Goal: Communication & Community: Answer question/provide support

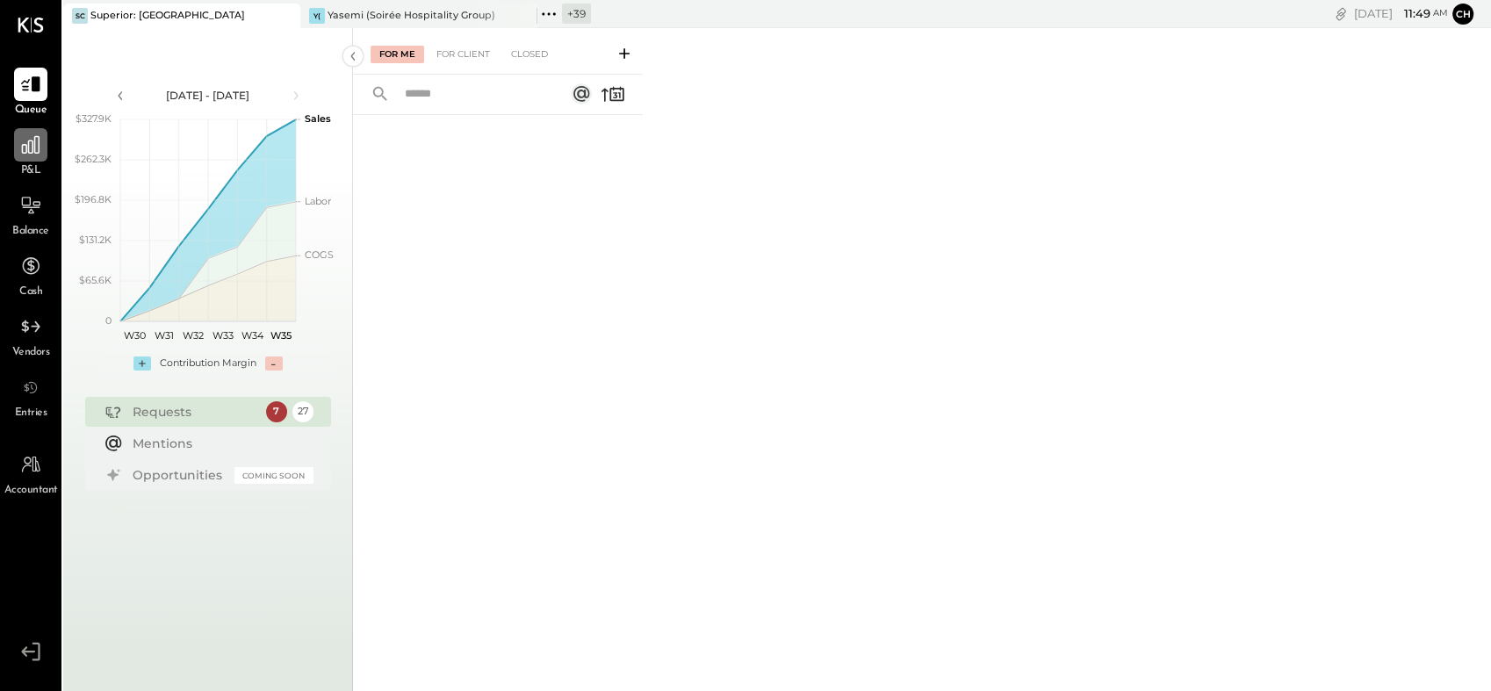
click at [35, 142] on icon at bounding box center [30, 144] width 23 height 23
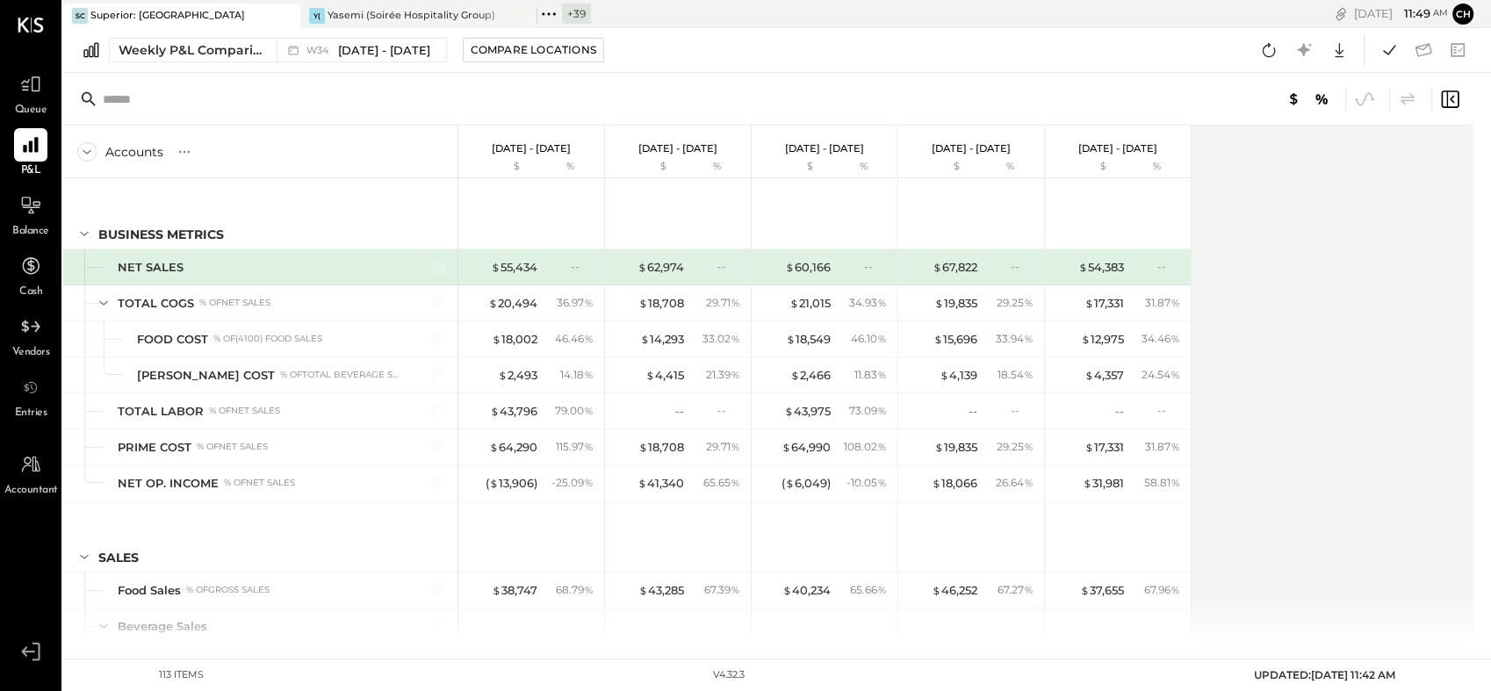
click at [260, 11] on div at bounding box center [269, 16] width 61 height 24
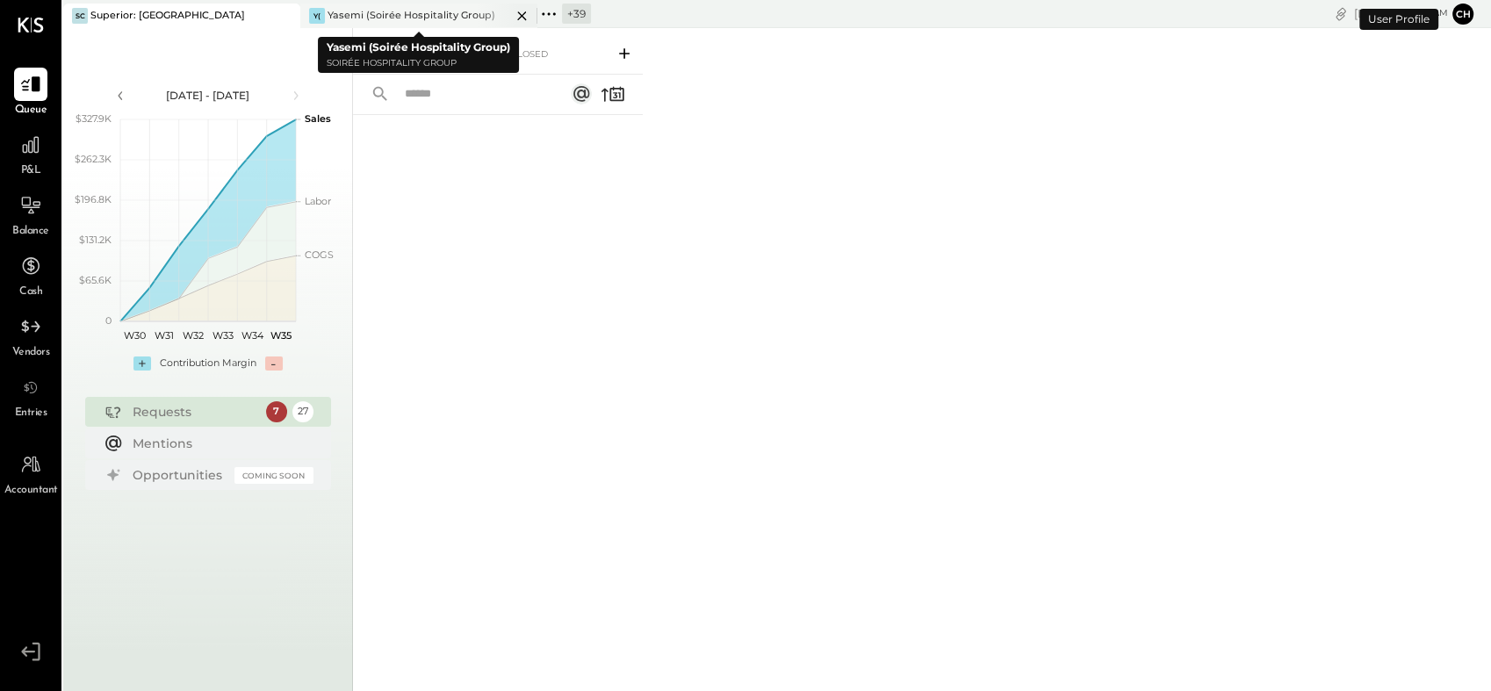
click at [523, 18] on icon at bounding box center [522, 15] width 22 height 21
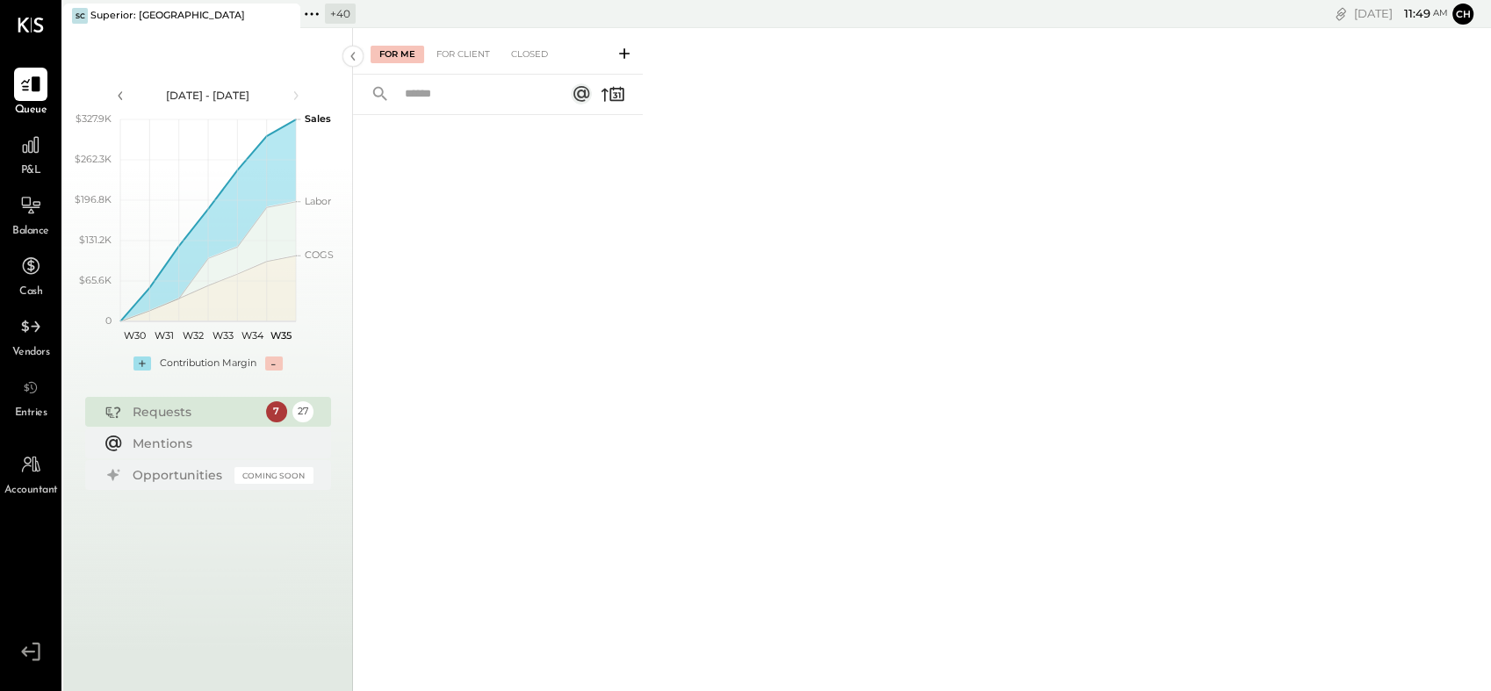
click at [314, 15] on icon at bounding box center [311, 14] width 23 height 23
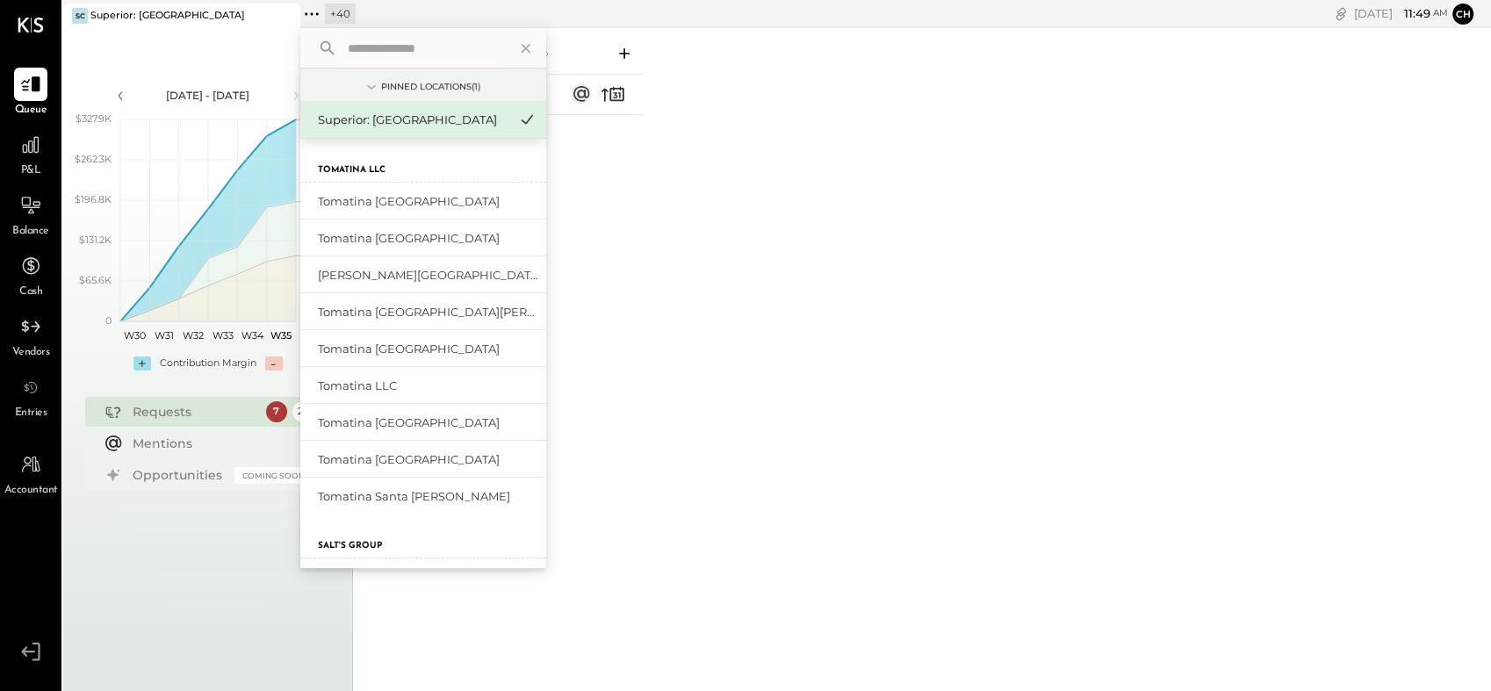
click at [371, 51] on input "text" at bounding box center [422, 48] width 163 height 32
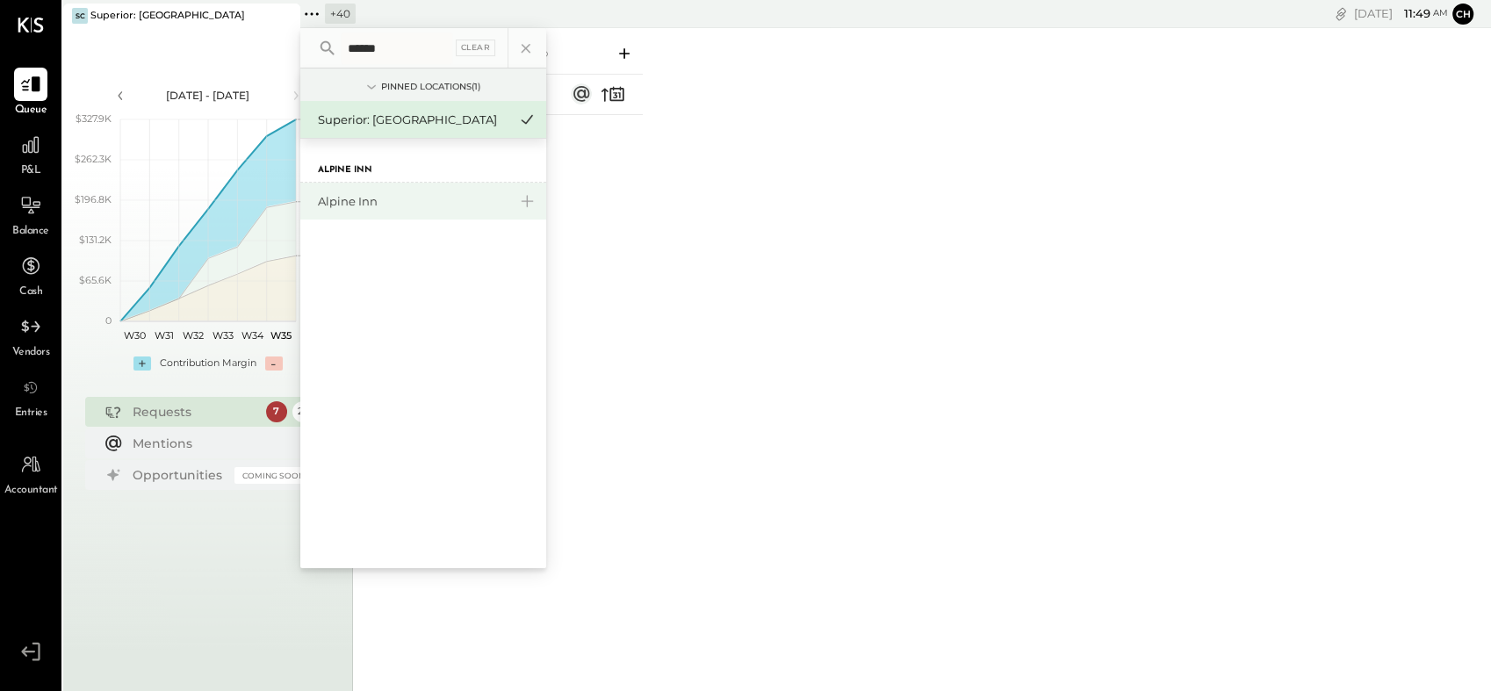
type input "******"
click at [366, 204] on div "Alpine Inn" at bounding box center [413, 201] width 190 height 17
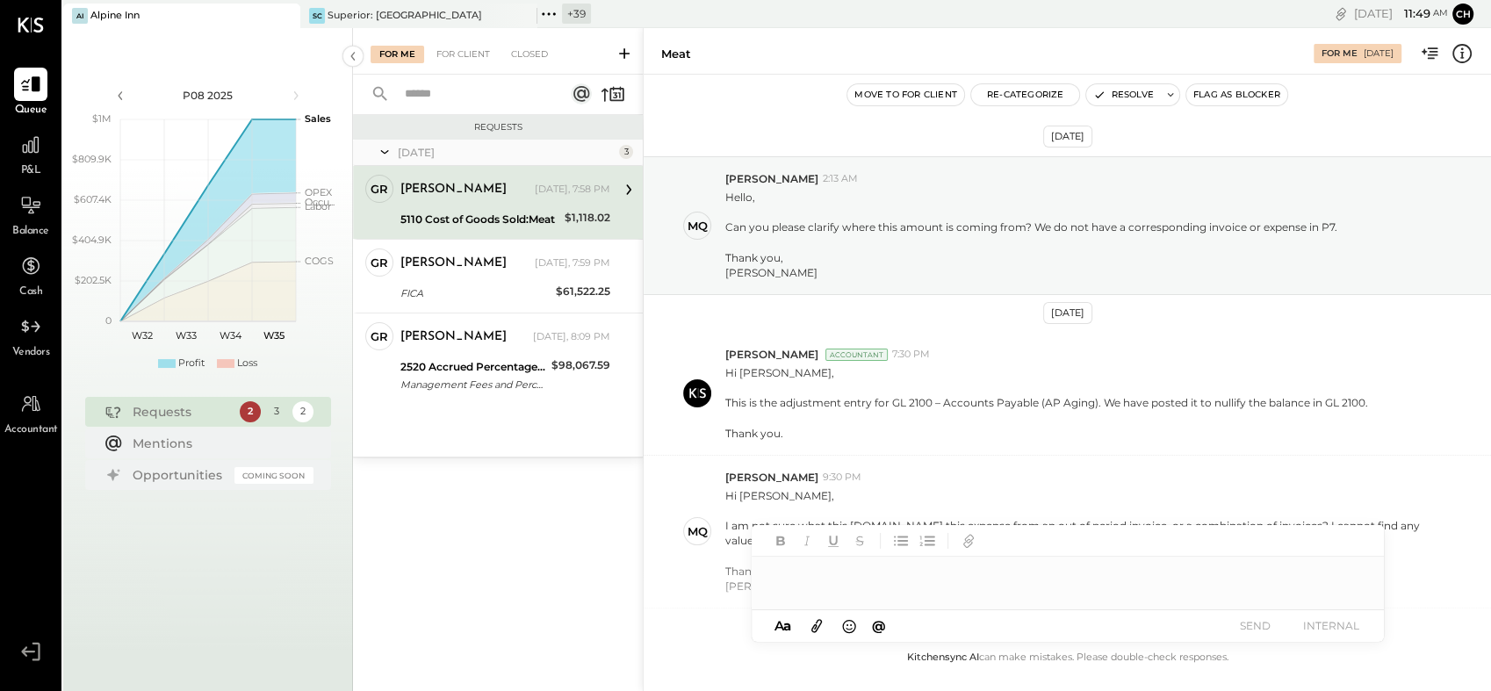
scroll to position [477, 0]
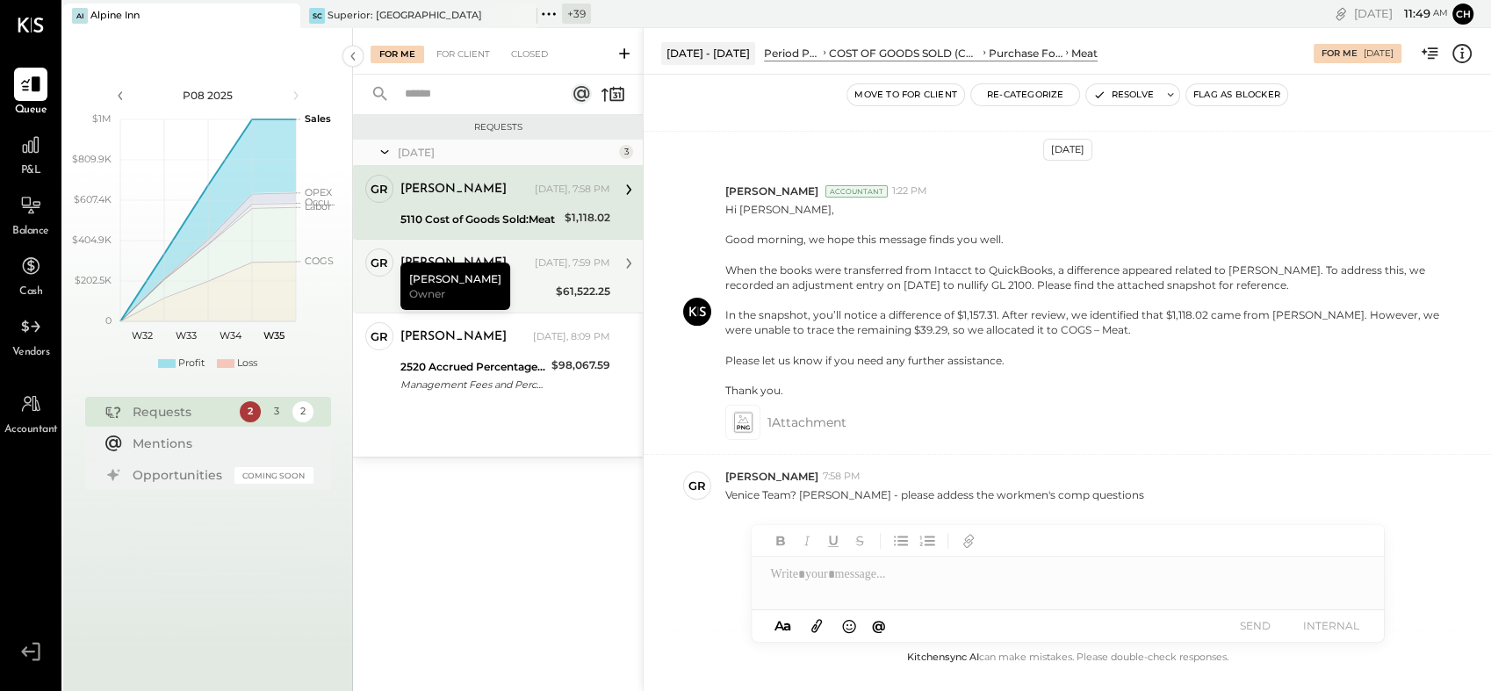
click at [490, 276] on div "[PERSON_NAME] [DATE], 7:59 PM" at bounding box center [505, 264] width 210 height 30
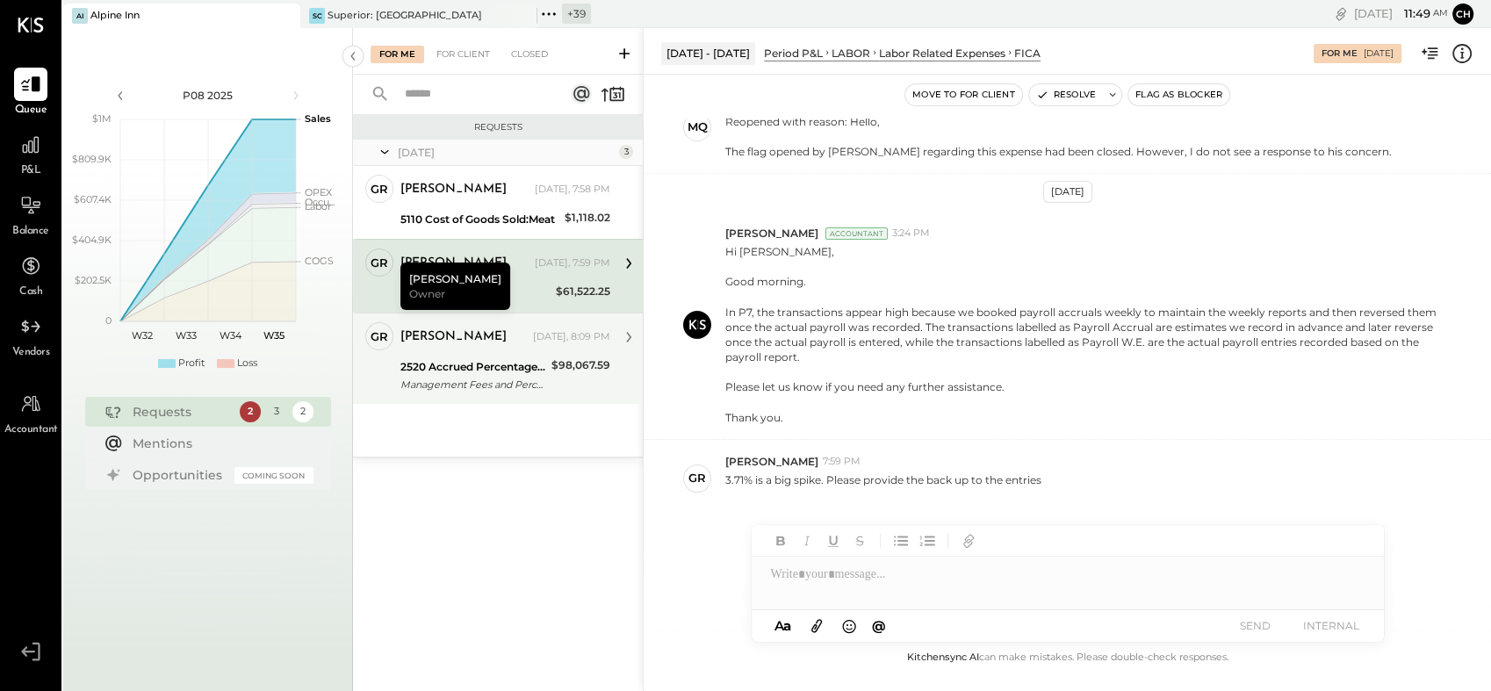
click at [501, 368] on div "2520 Accrued Percentage Rent" at bounding box center [473, 367] width 146 height 18
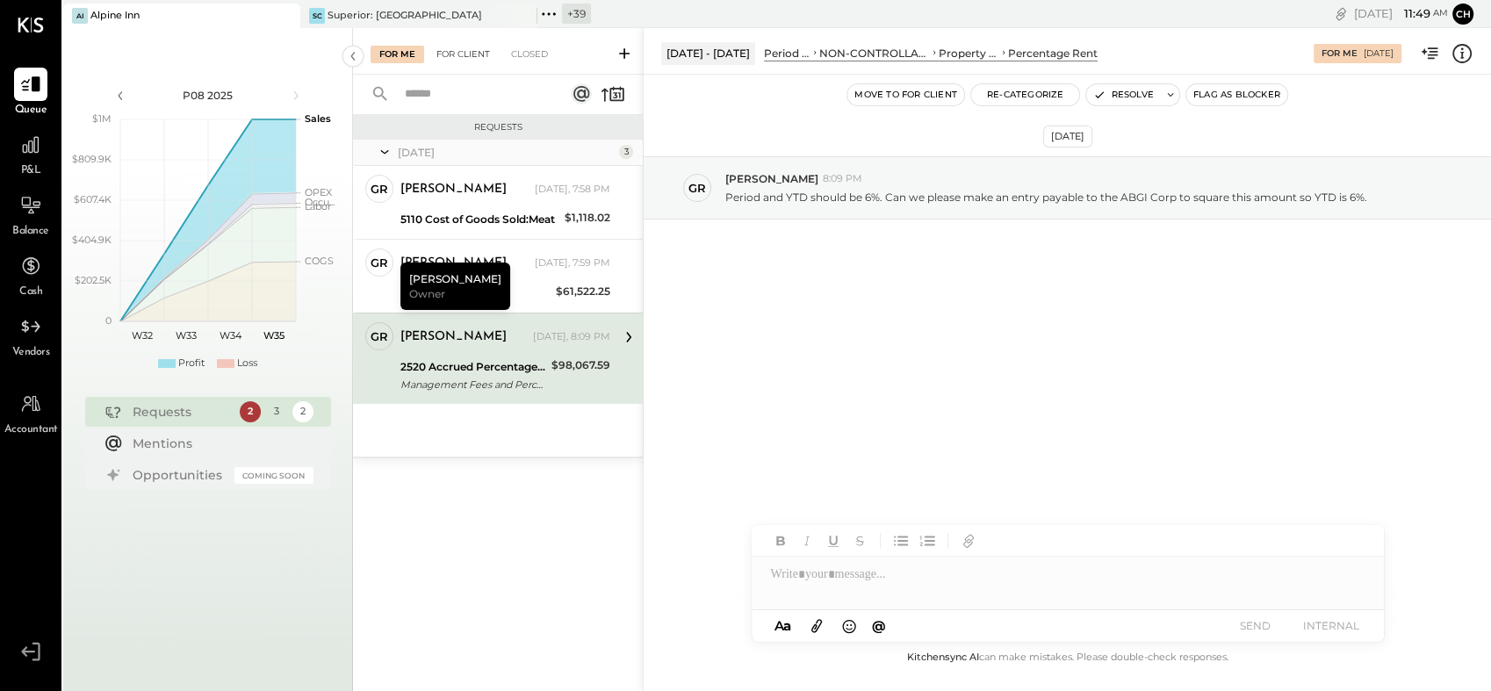
click at [472, 51] on div "For Client" at bounding box center [463, 55] width 71 height 18
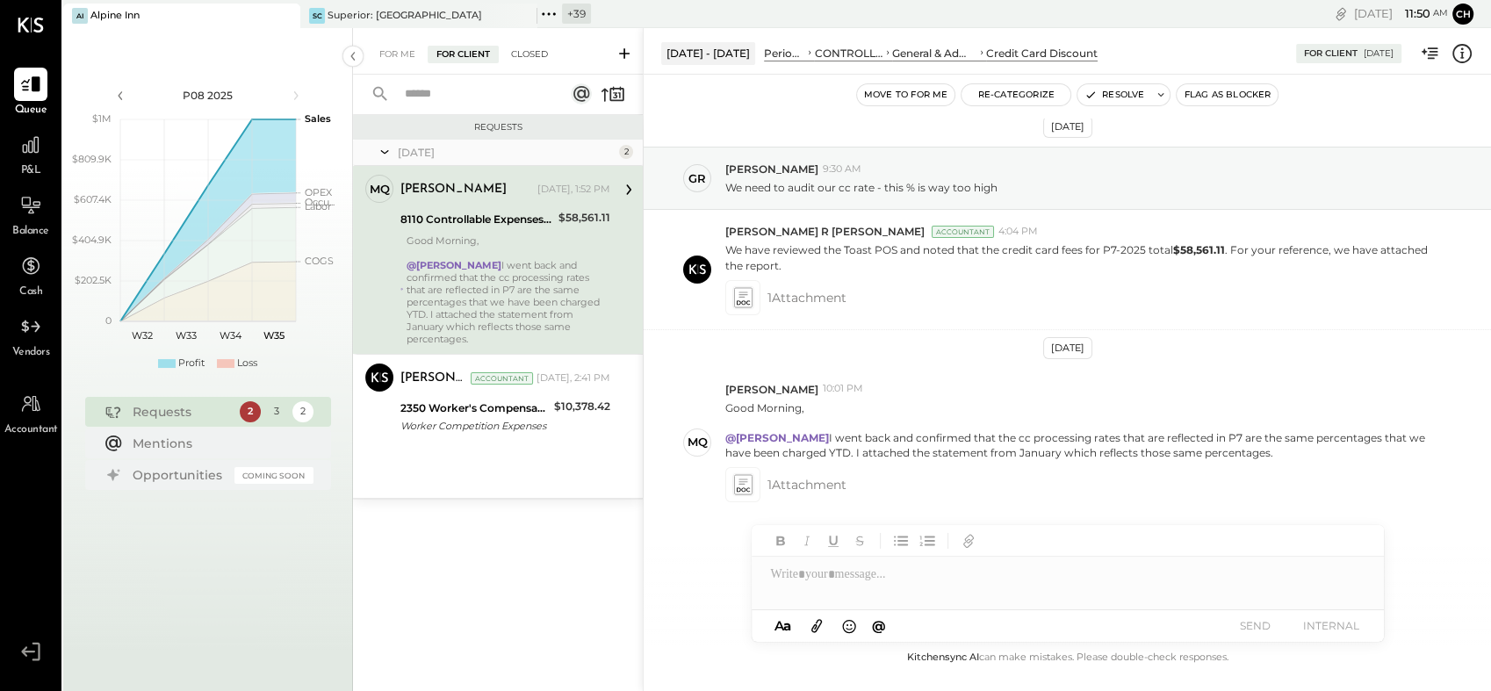
click at [529, 46] on div "Closed" at bounding box center [529, 55] width 54 height 18
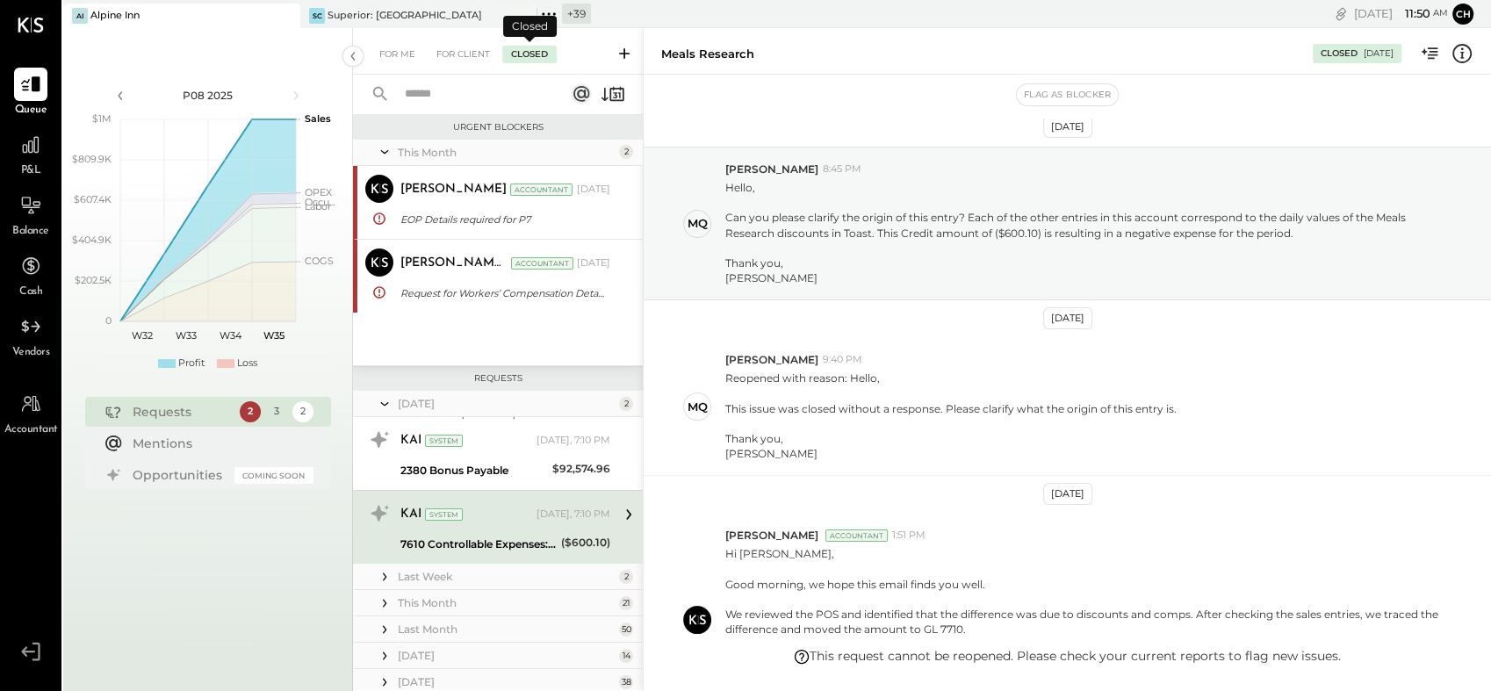
scroll to position [281, 0]
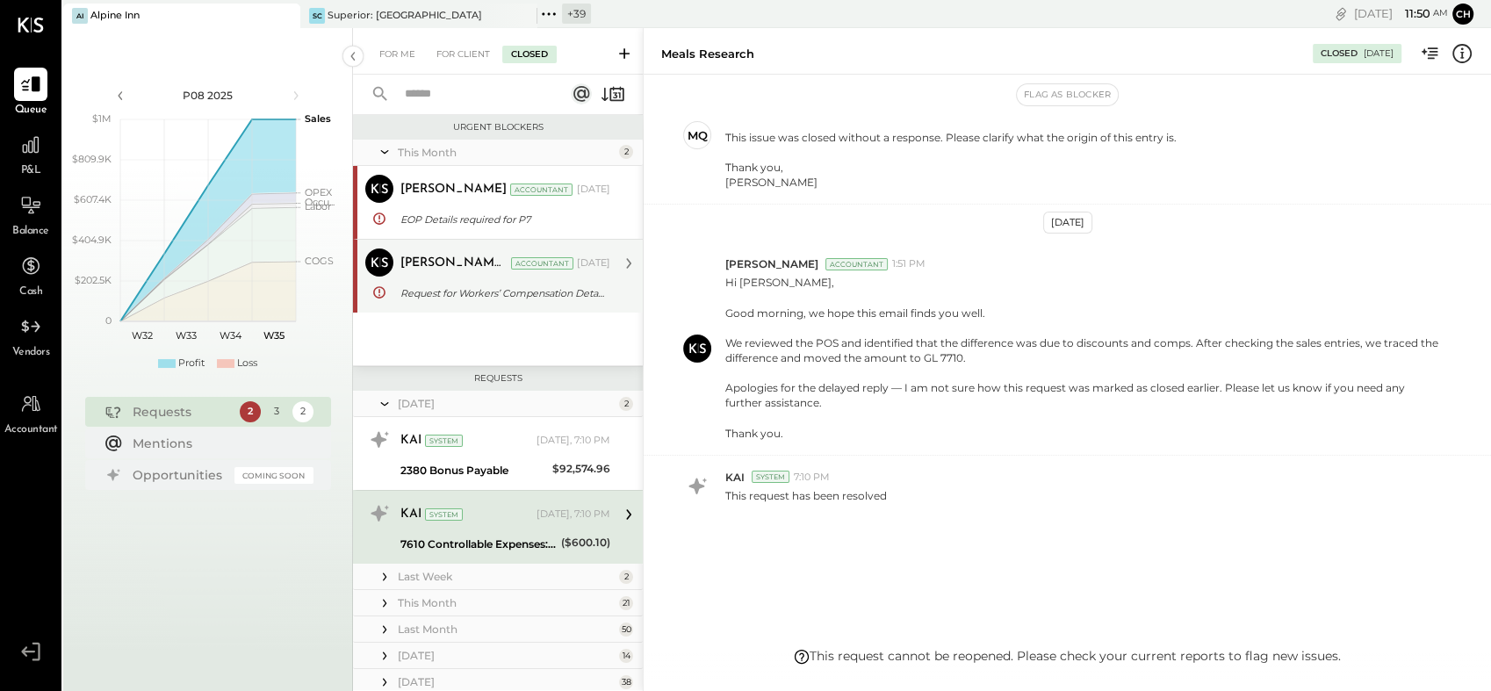
click at [437, 288] on div "Request for Workers’ Compensation Details" at bounding box center [502, 294] width 205 height 18
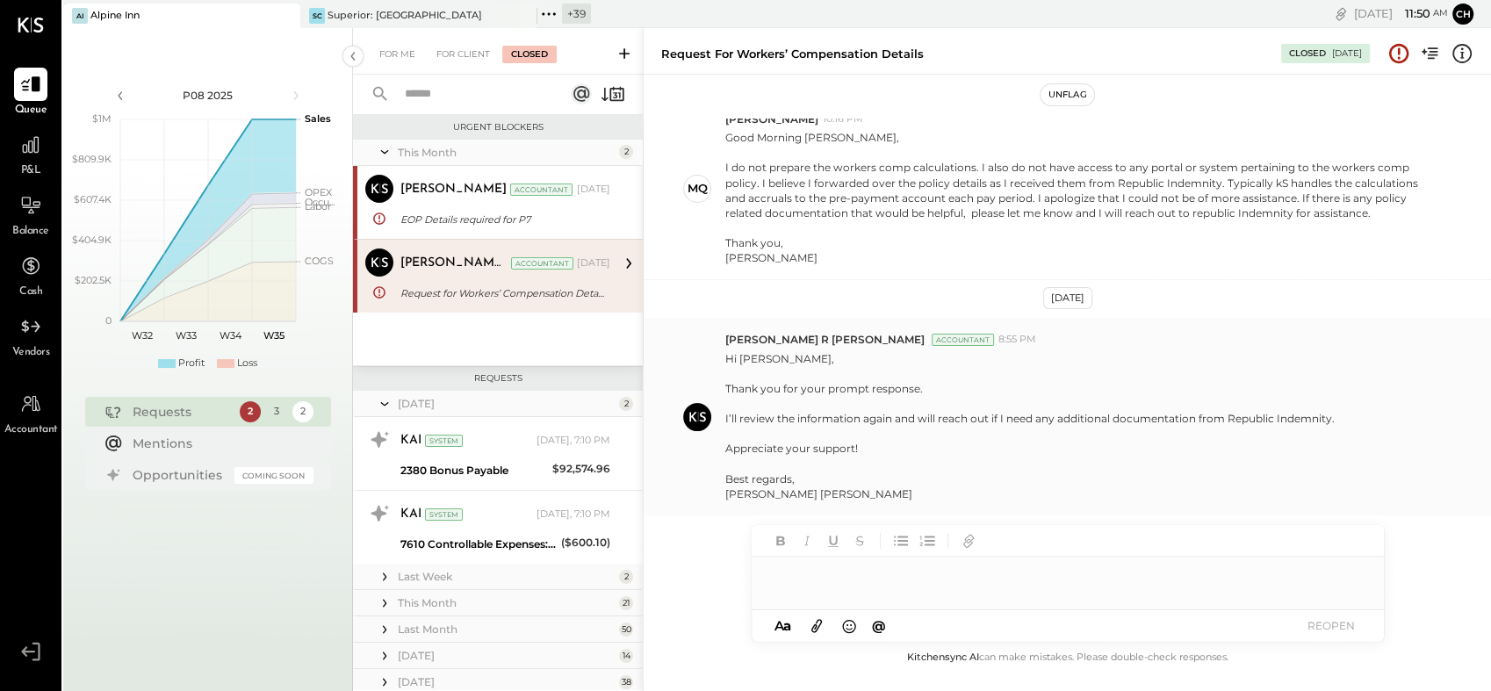
scroll to position [347, 0]
click at [477, 49] on div "For Client" at bounding box center [463, 55] width 71 height 18
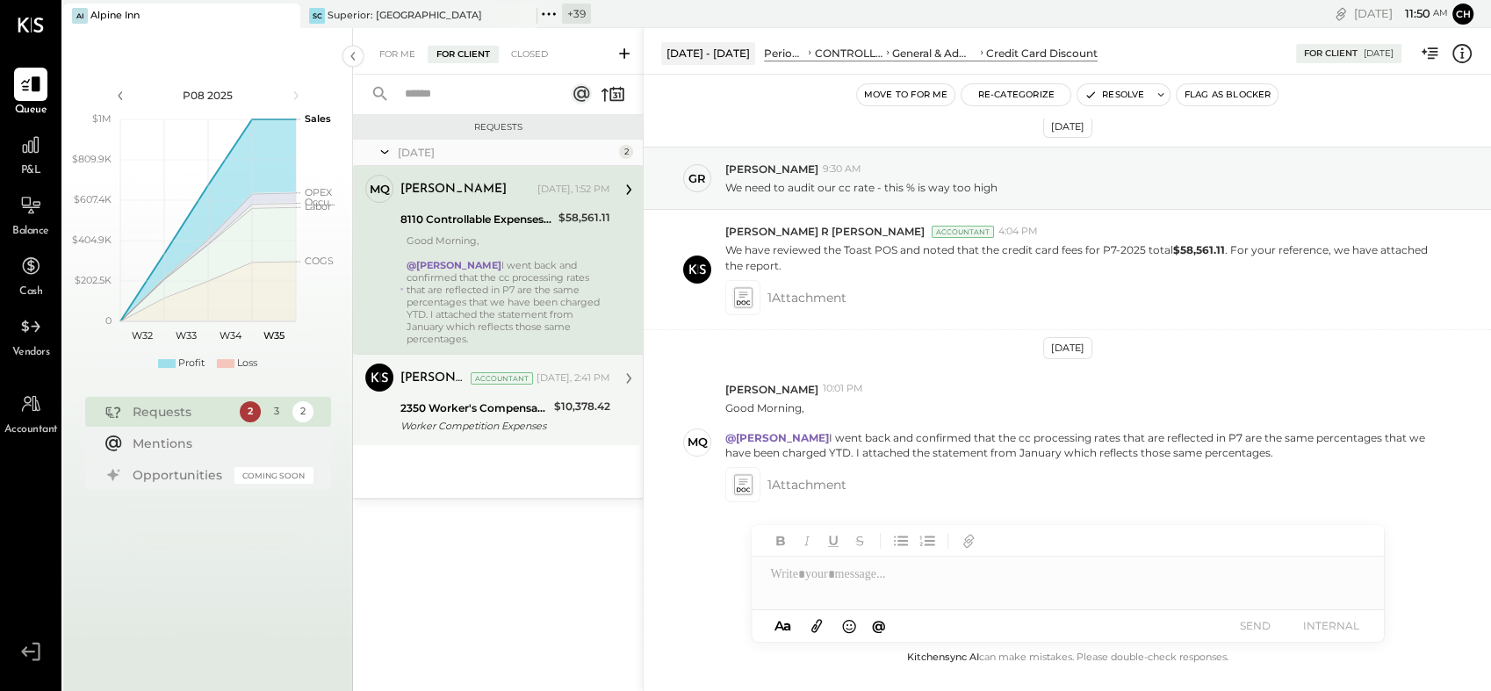
click at [480, 417] on div "Worker Competition Expenses" at bounding box center [474, 426] width 148 height 18
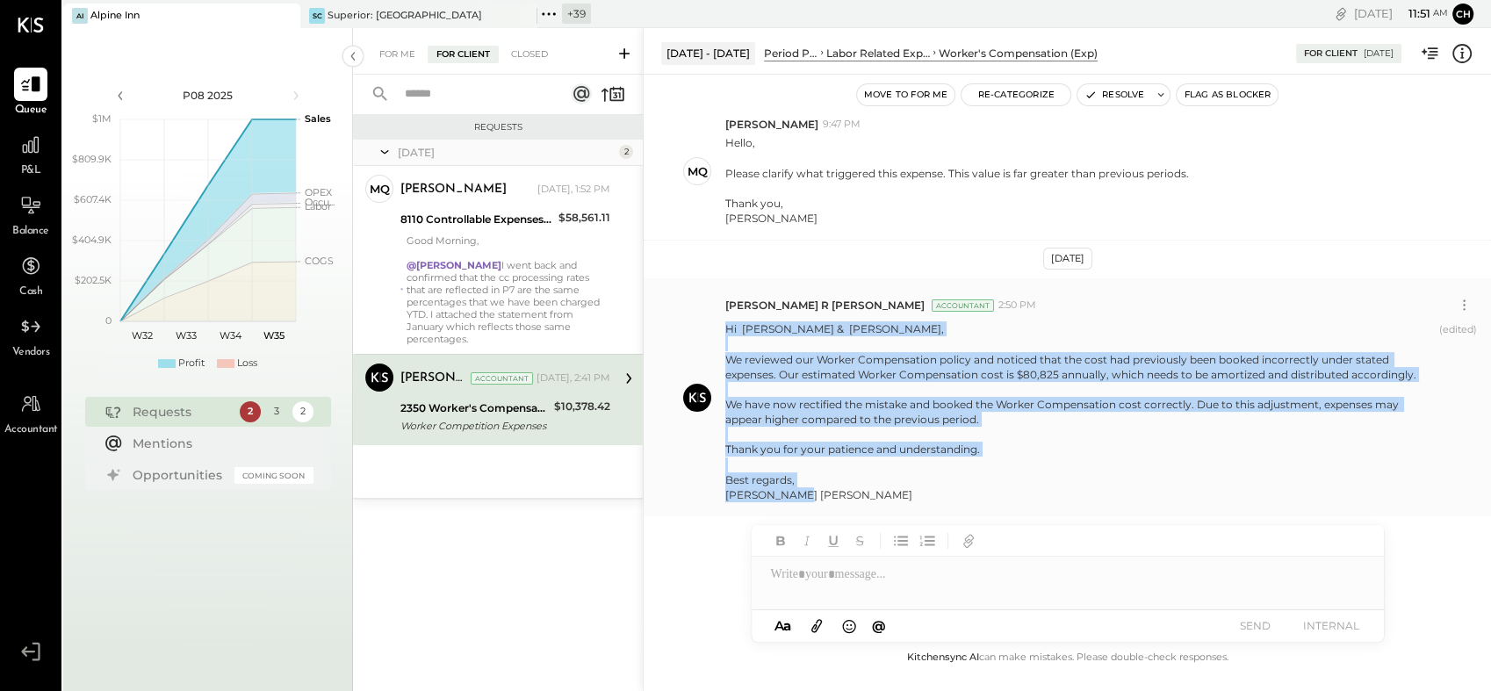
drag, startPoint x: 723, startPoint y: 328, endPoint x: 824, endPoint y: 487, distance: 189.1
click at [824, 487] on div "[PERSON_NAME] R [PERSON_NAME] Accountant 2:50 PM Hi [PERSON_NAME] & [PERSON_NAM…" at bounding box center [1067, 397] width 847 height 238
copy p "Hi [PERSON_NAME] & [PERSON_NAME], We reviewed our Worker Compensation policy an…"
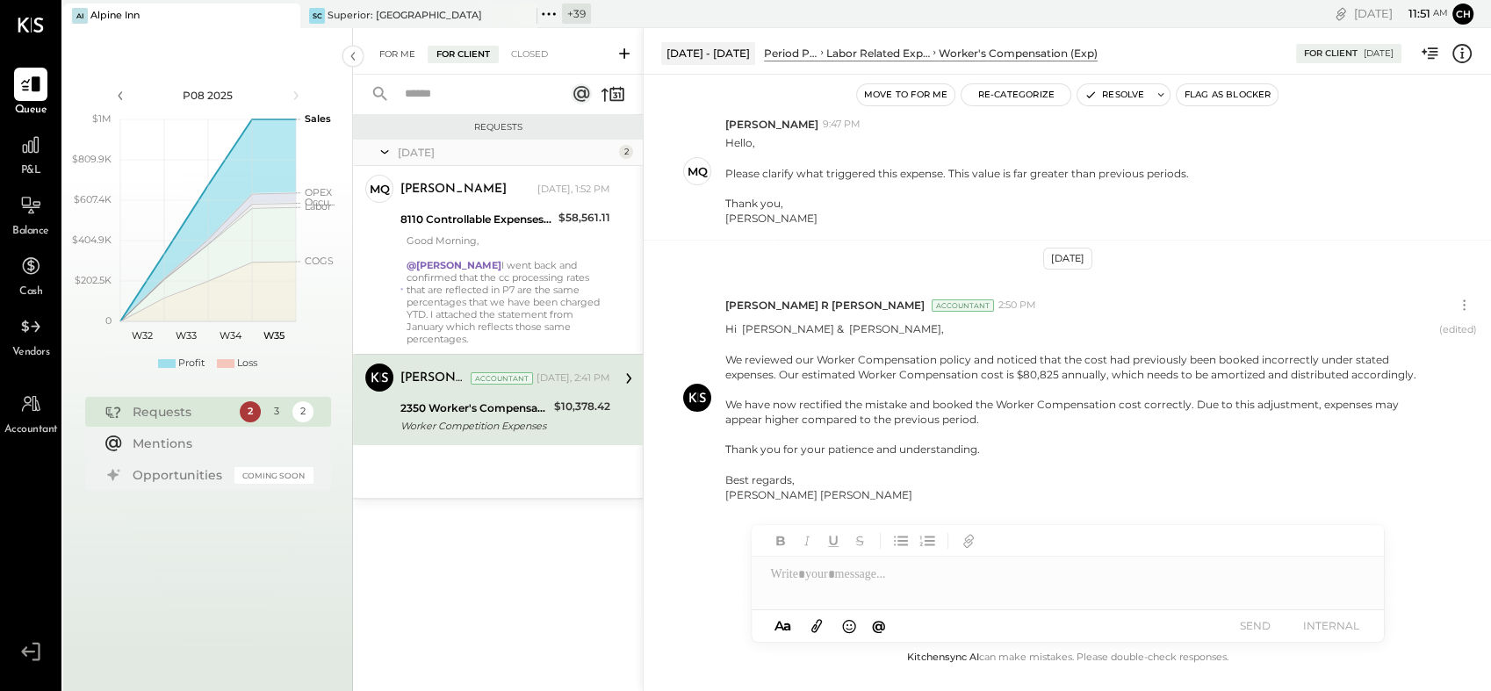
click at [380, 49] on div "For Me" at bounding box center [398, 55] width 54 height 18
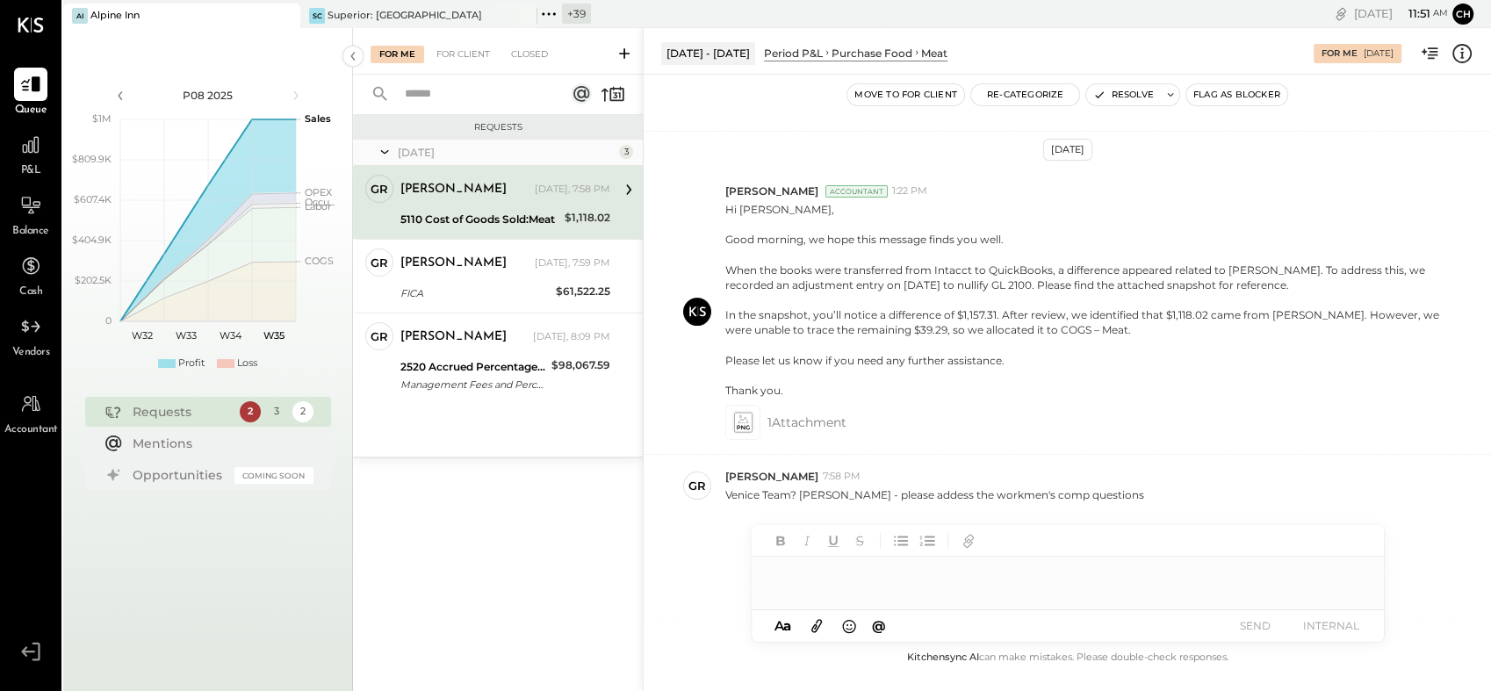
click at [801, 582] on div at bounding box center [1068, 574] width 632 height 35
paste div
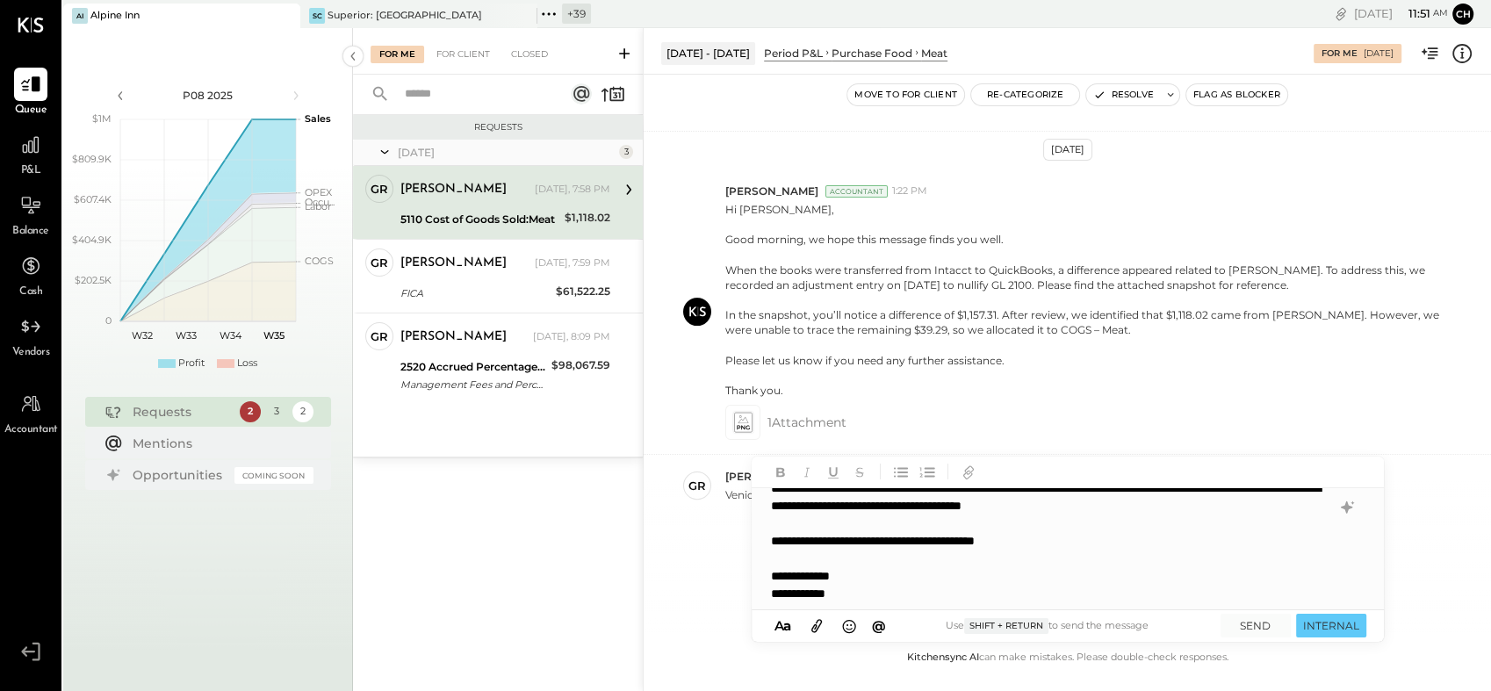
scroll to position [122, 0]
click at [1259, 619] on button "SEND" at bounding box center [1256, 626] width 70 height 24
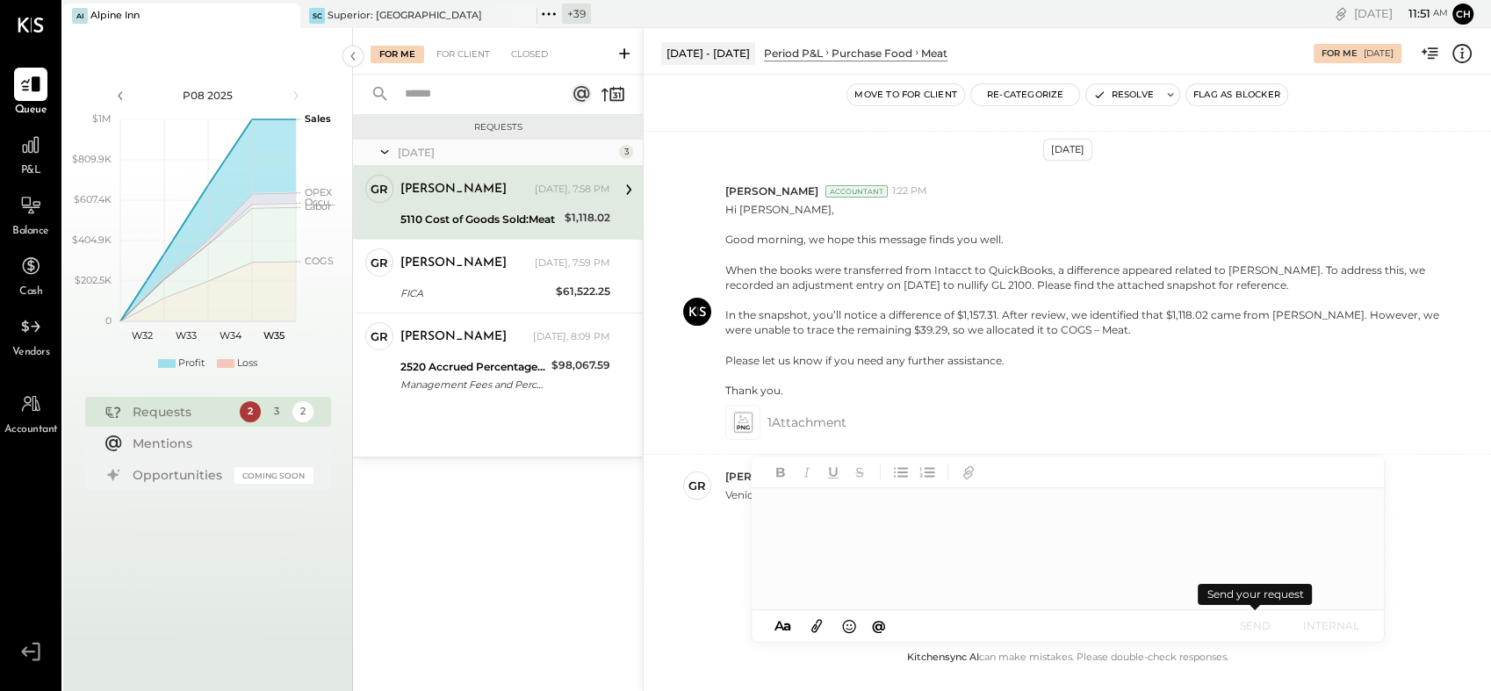
scroll to position [0, 0]
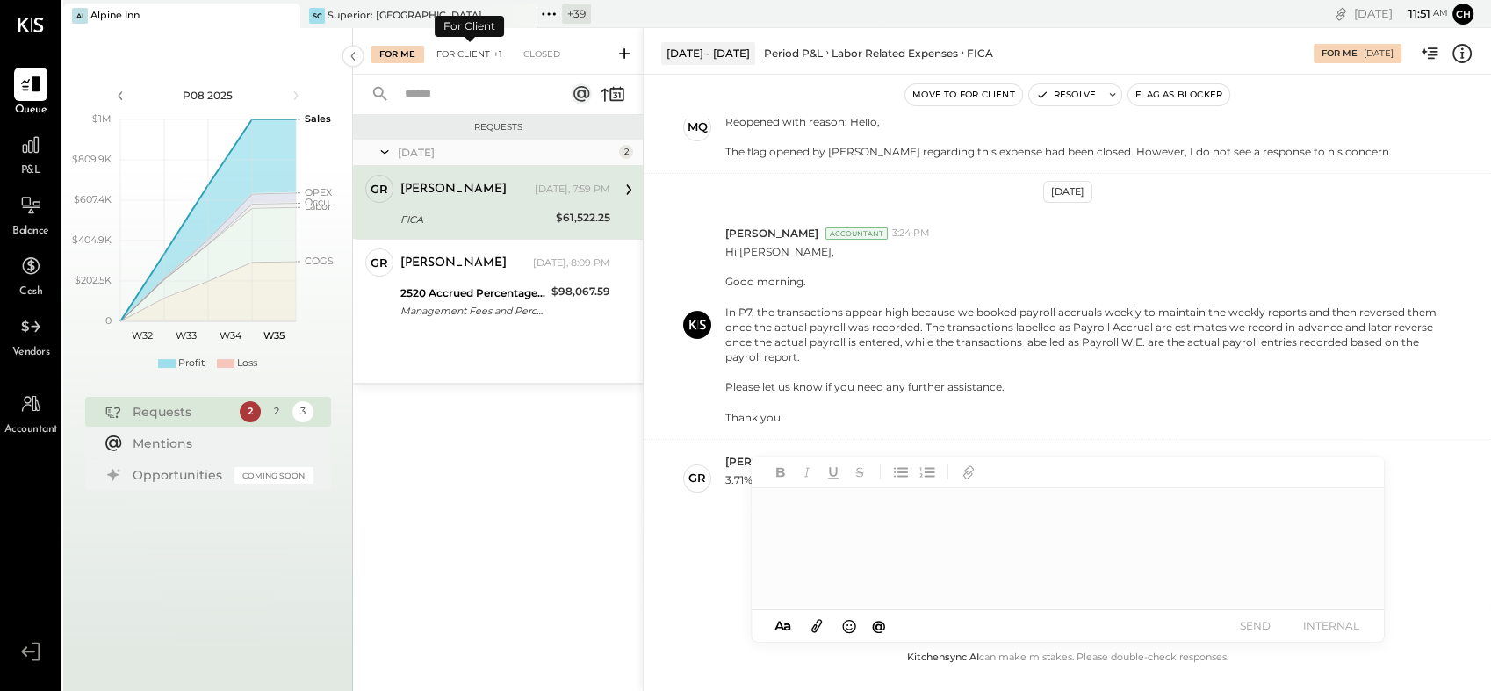
click at [485, 50] on div "For Client +1" at bounding box center [469, 55] width 83 height 18
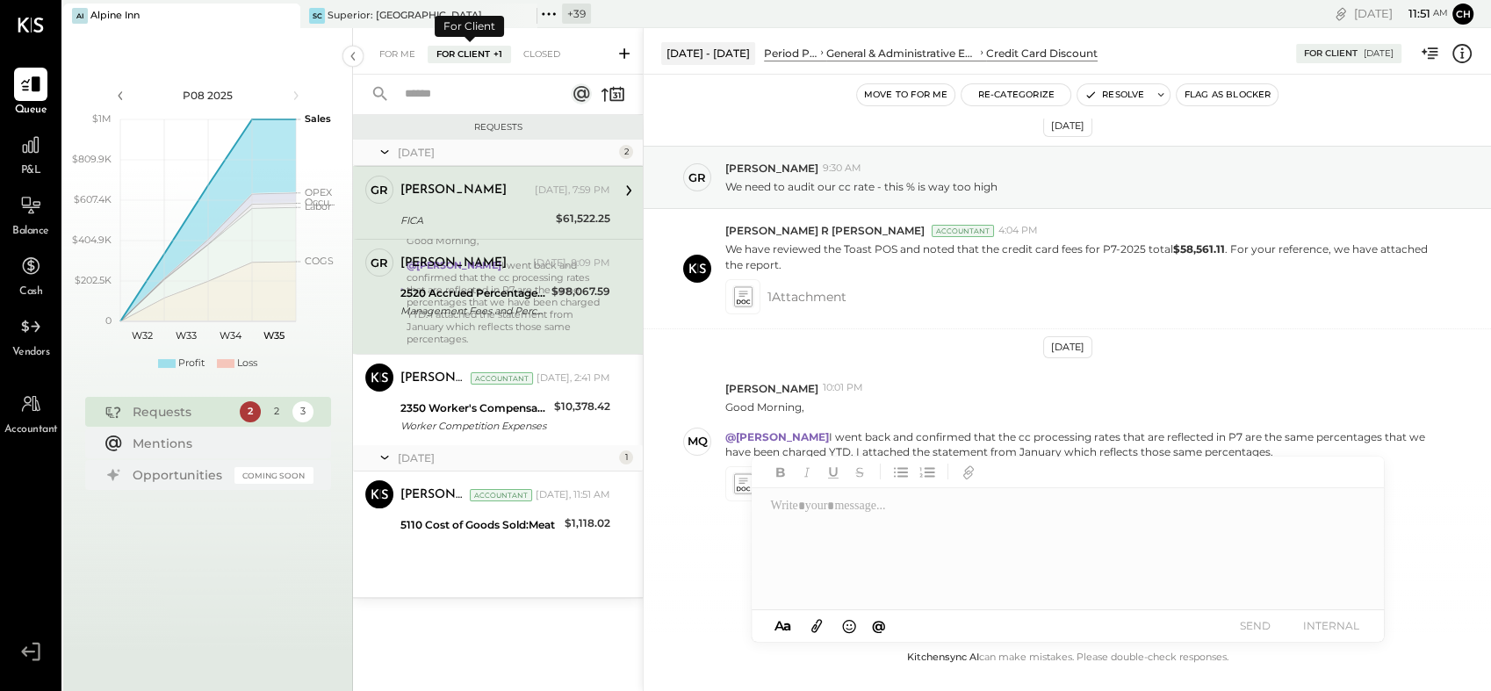
scroll to position [10, 0]
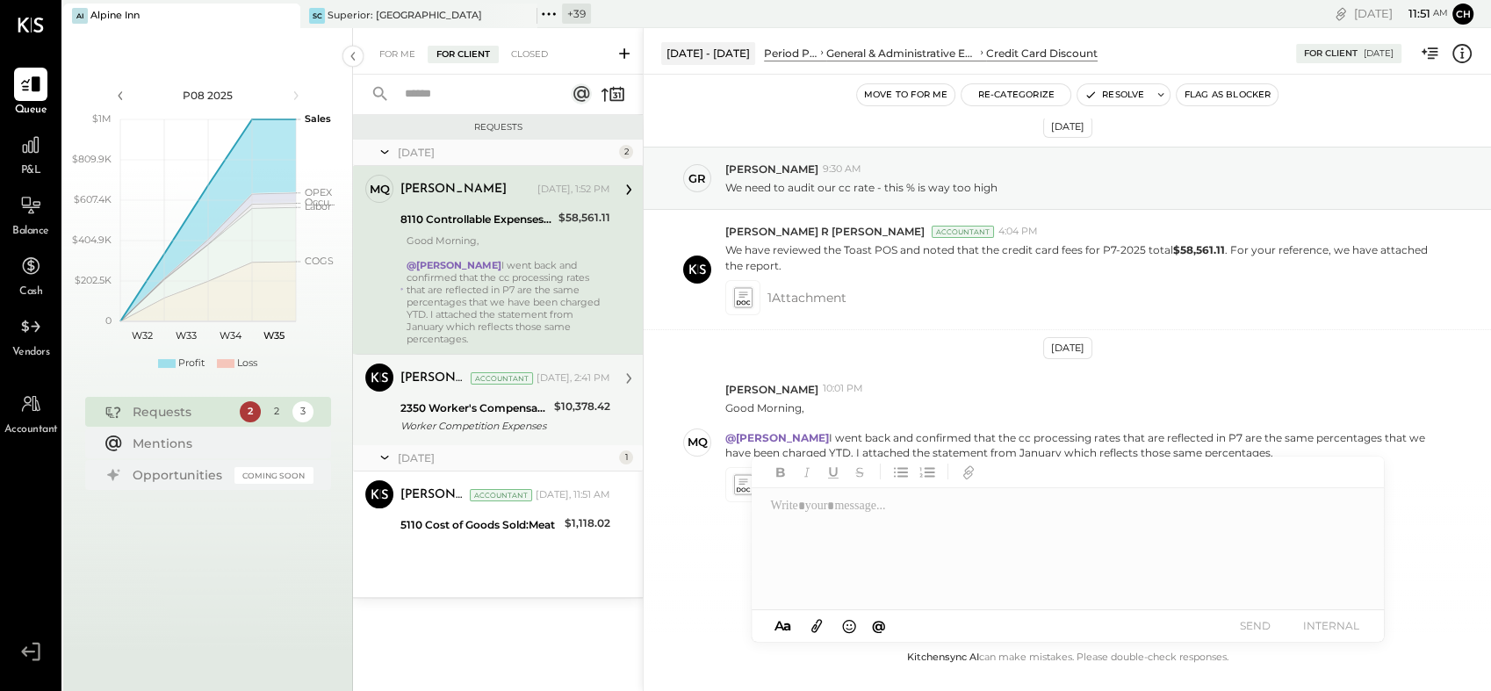
click at [463, 400] on div "2350 Worker's Compensation" at bounding box center [474, 409] width 148 height 18
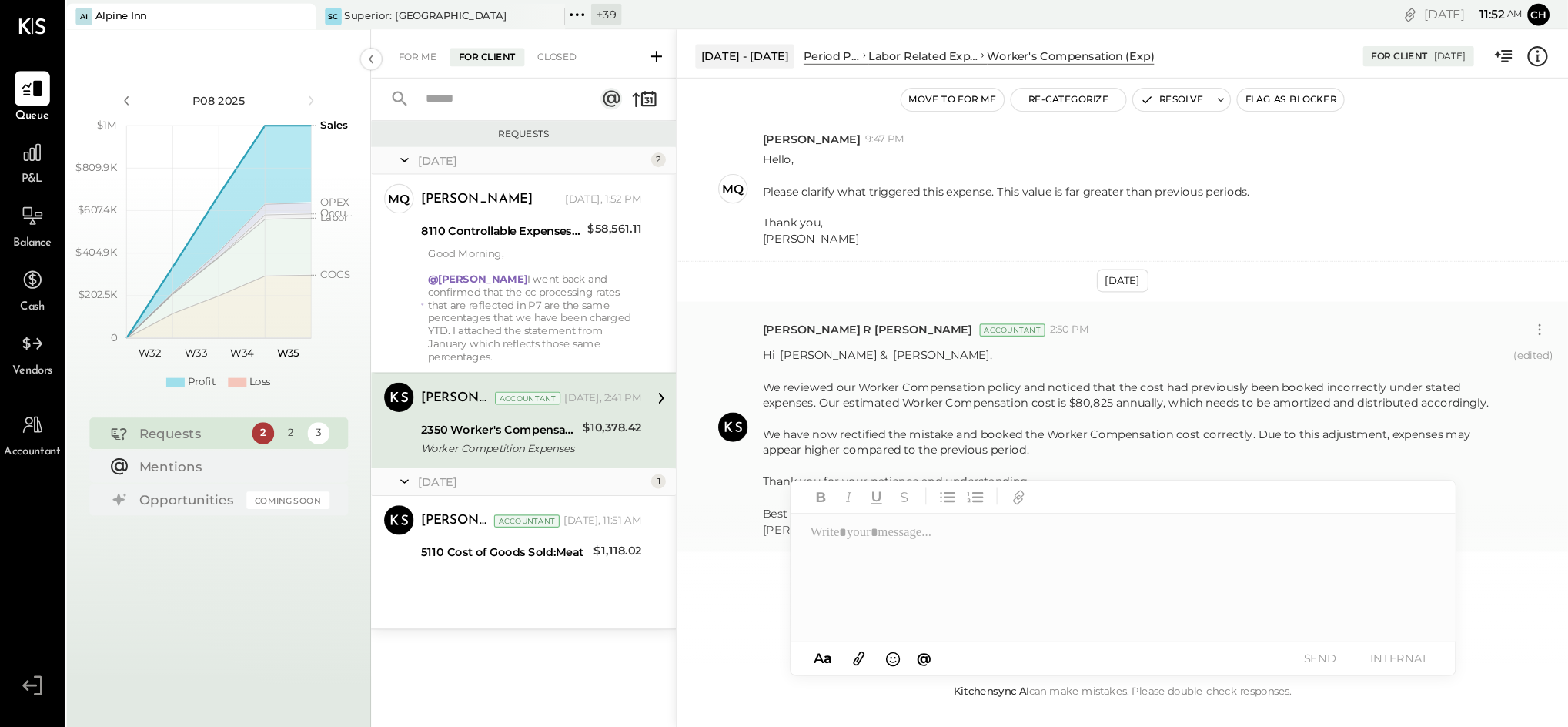
scroll to position [136, 0]
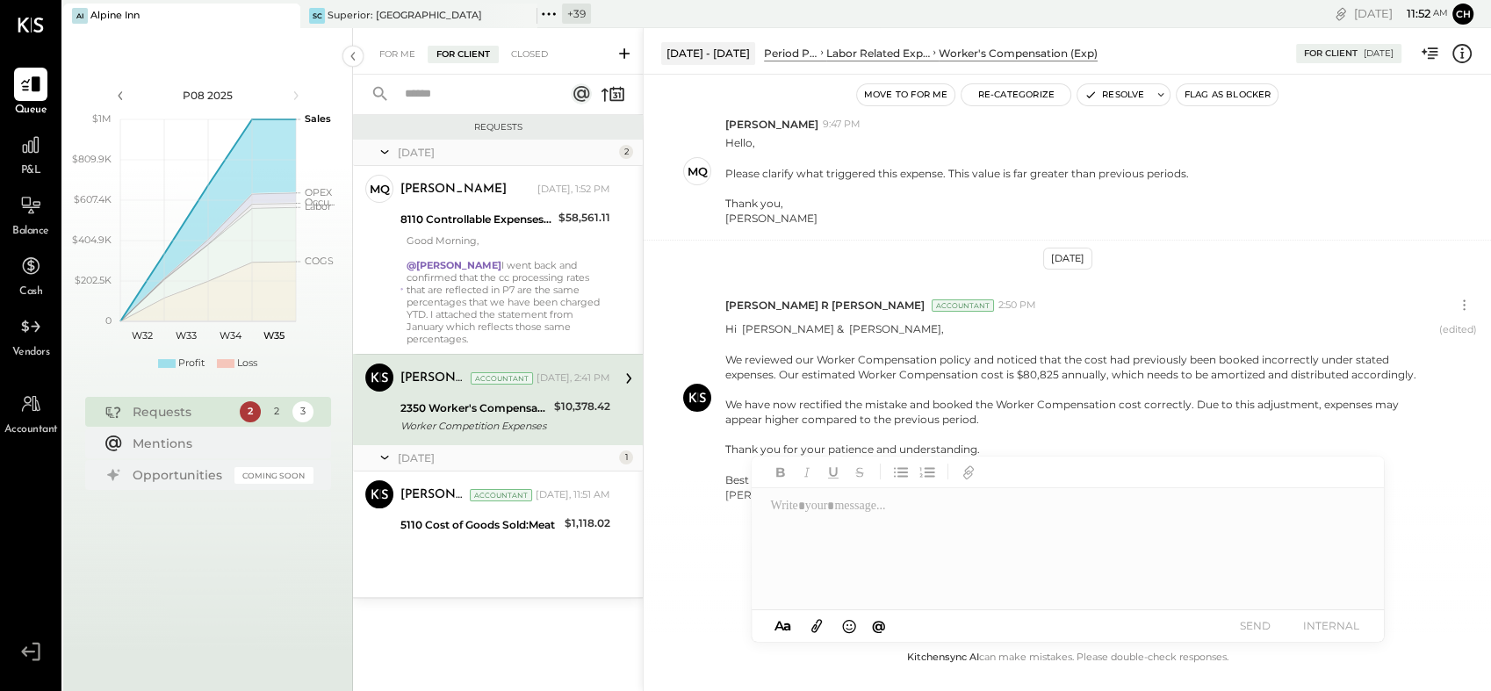
drag, startPoint x: 1268, startPoint y: 464, endPoint x: 1251, endPoint y: 584, distance: 121.6
click at [1251, 584] on div at bounding box center [1068, 534] width 632 height 154
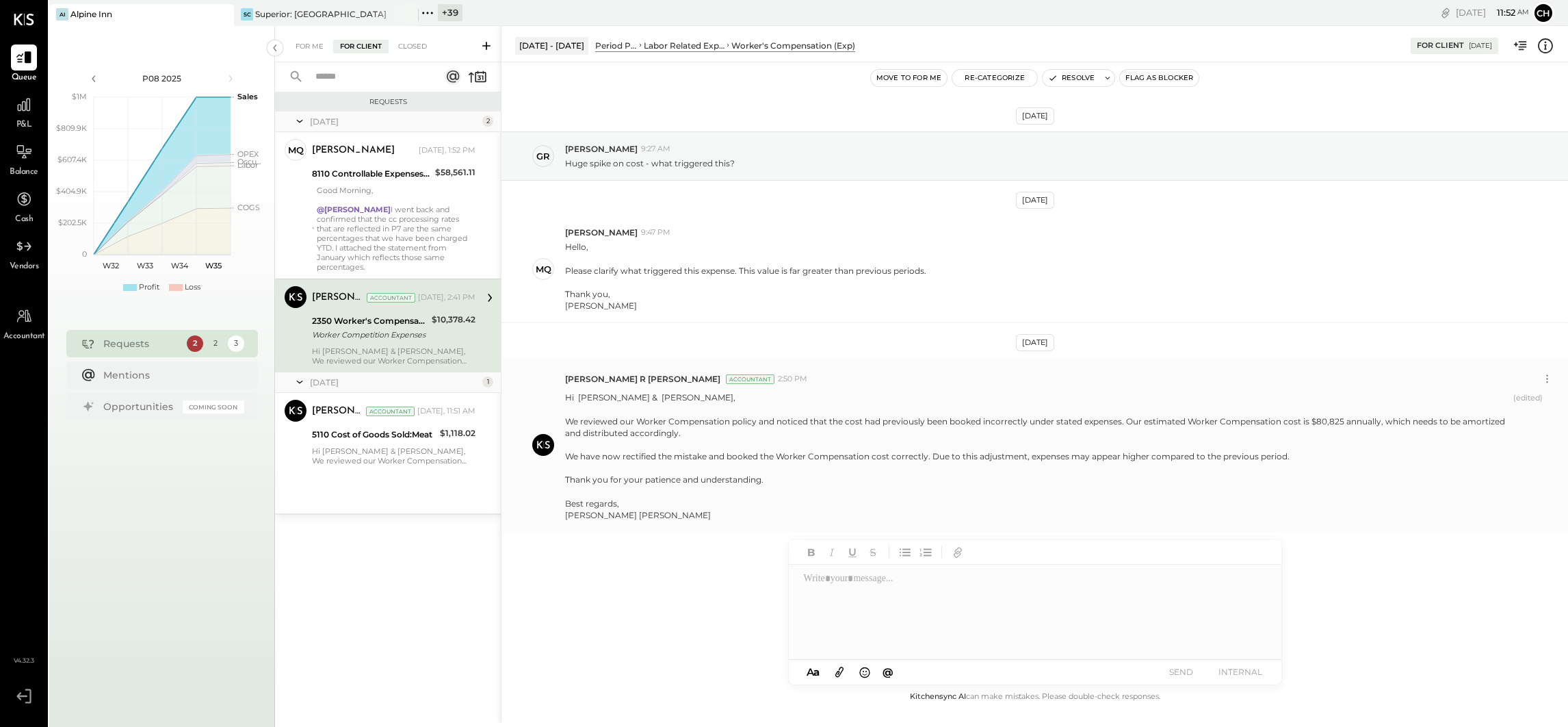
scroll to position [0, 0]
click at [1161, 383] on icon at bounding box center [1547, 379] width 14 height 14
click at [1161, 424] on button "Delete Message..." at bounding box center [1510, 424] width 93 height 23
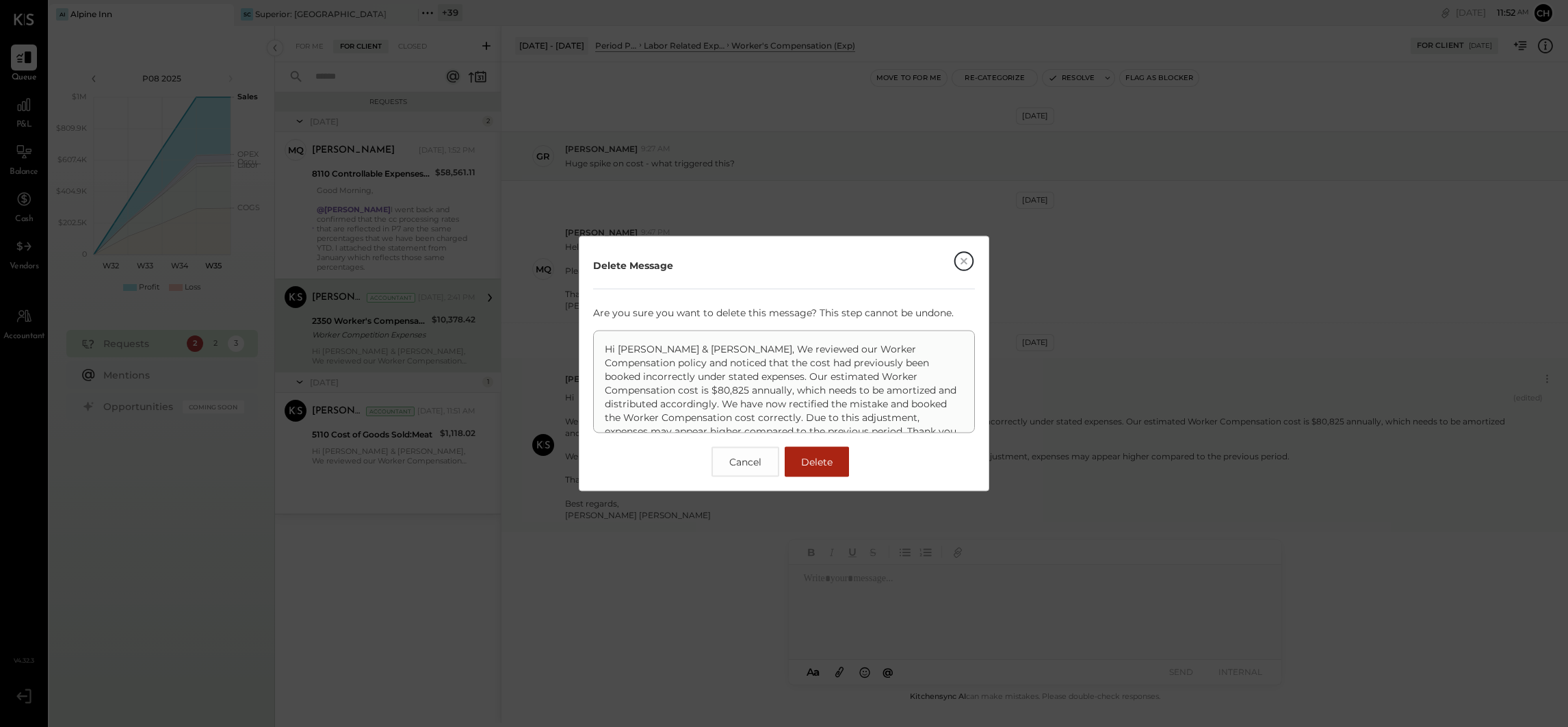
click at [816, 458] on span "Delete" at bounding box center [816, 462] width 31 height 12
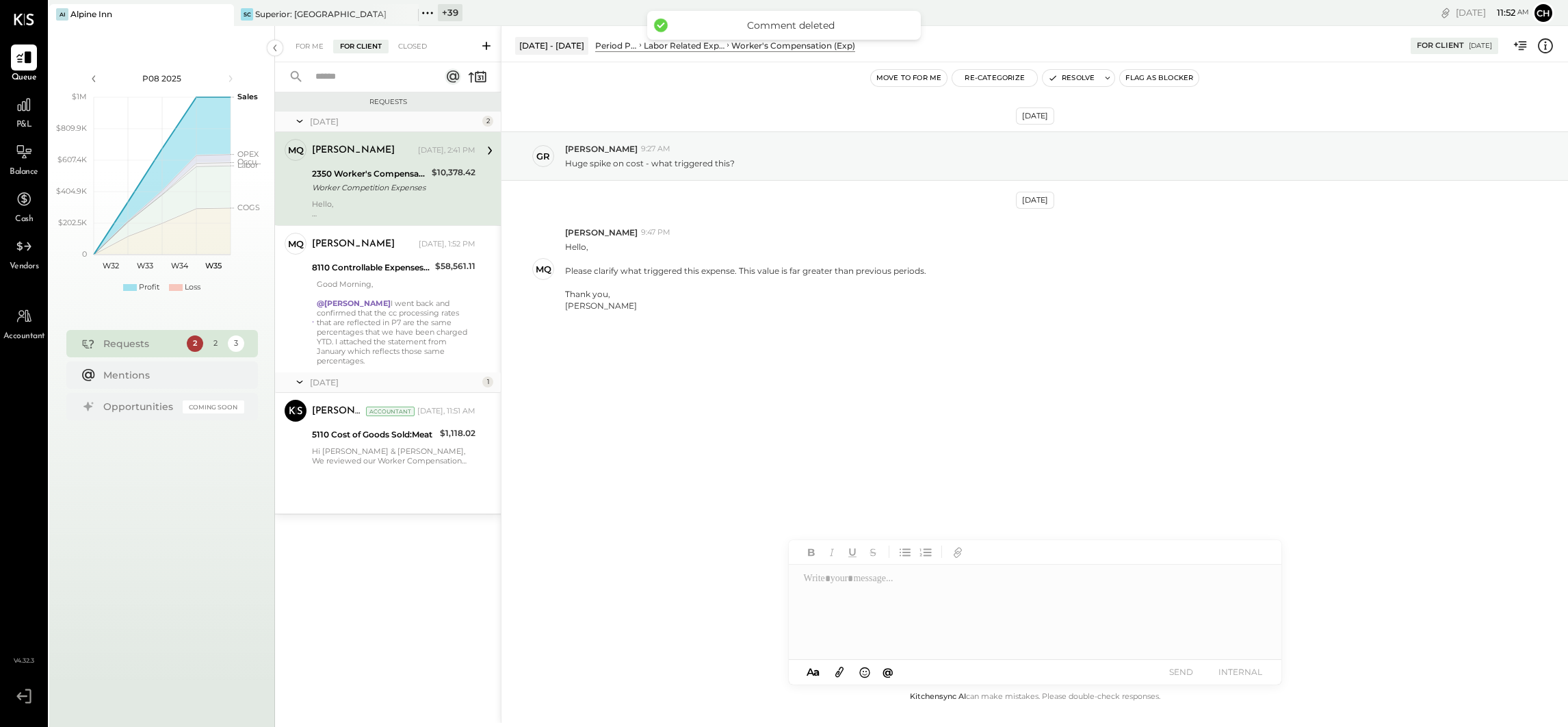
click at [374, 181] on div "Worker Competition Expenses" at bounding box center [369, 188] width 115 height 14
click at [830, 538] on div at bounding box center [1034, 612] width 492 height 96
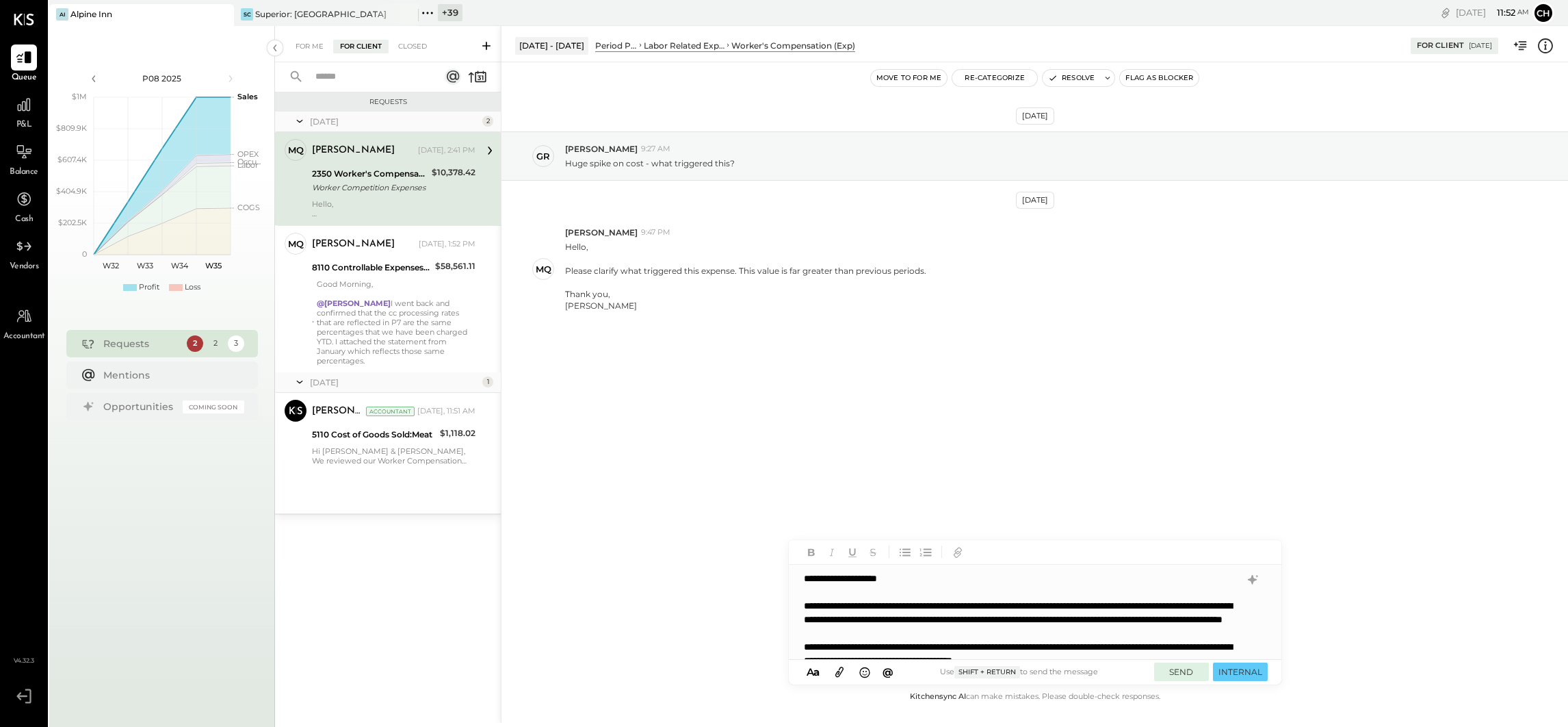
click at [1161, 538] on button "SEND" at bounding box center [1181, 672] width 55 height 19
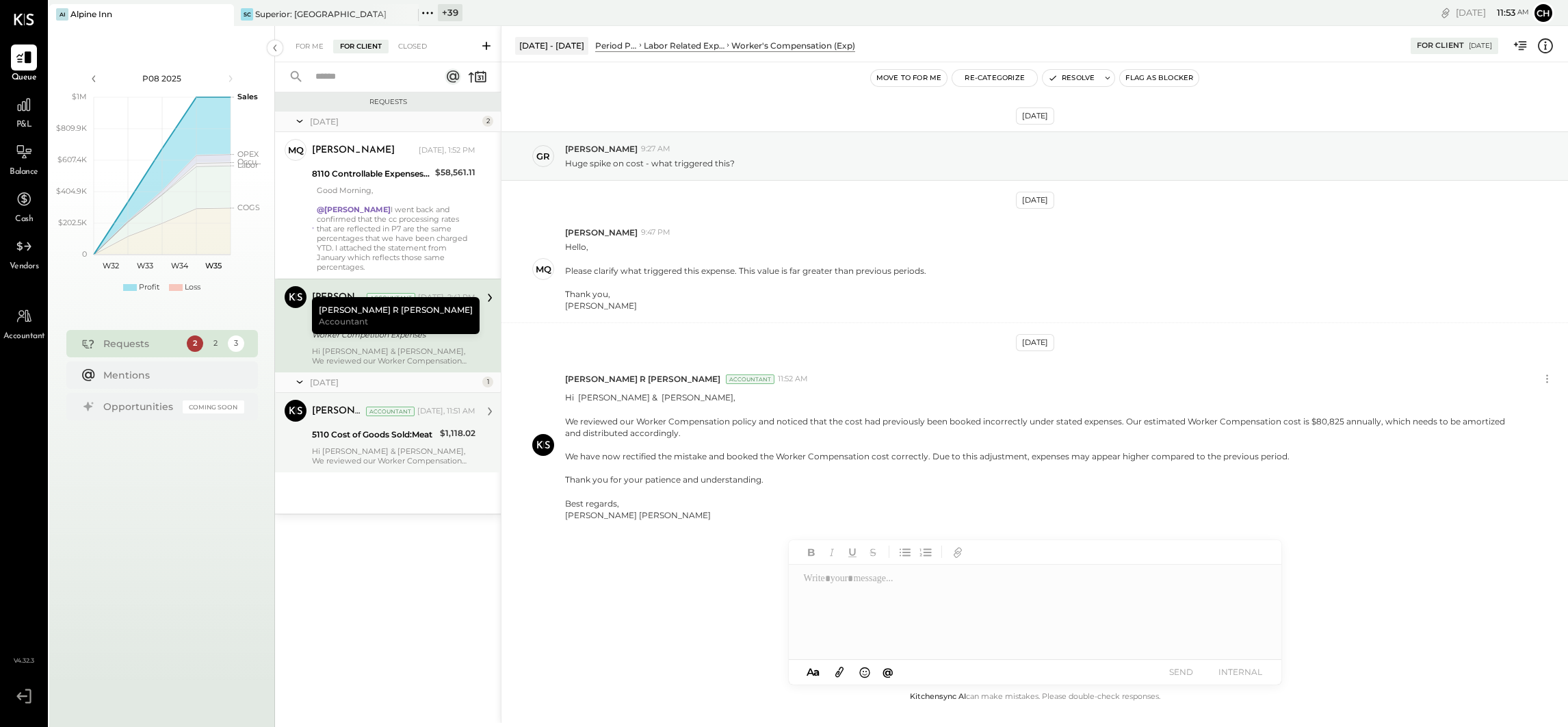
click at [339, 432] on div "5110 Cost of Goods Sold:Meat" at bounding box center [373, 434] width 124 height 16
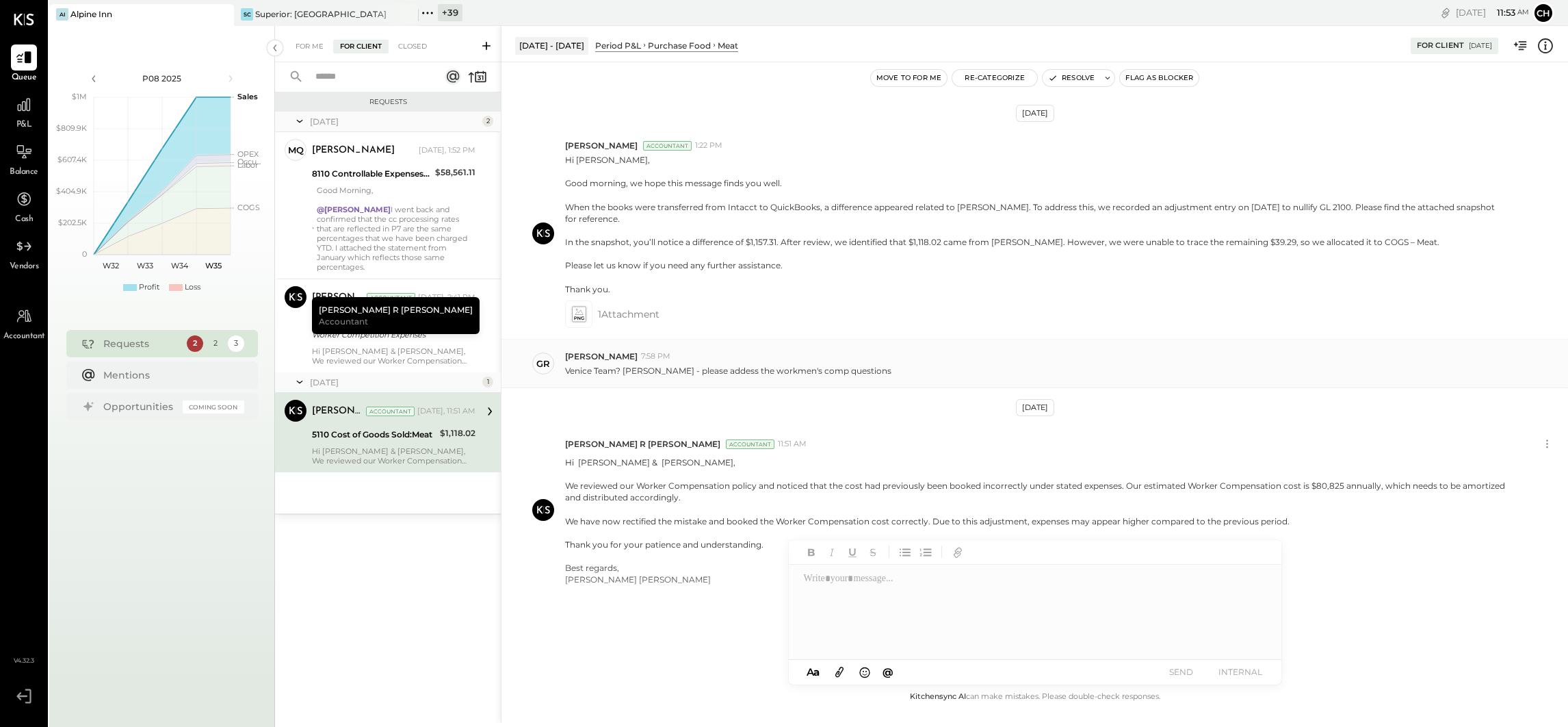
click at [878, 351] on div "[PERSON_NAME] 7:58 PM" at bounding box center [1060, 356] width 992 height 12
click at [306, 48] on div "For Me" at bounding box center [310, 47] width 42 height 14
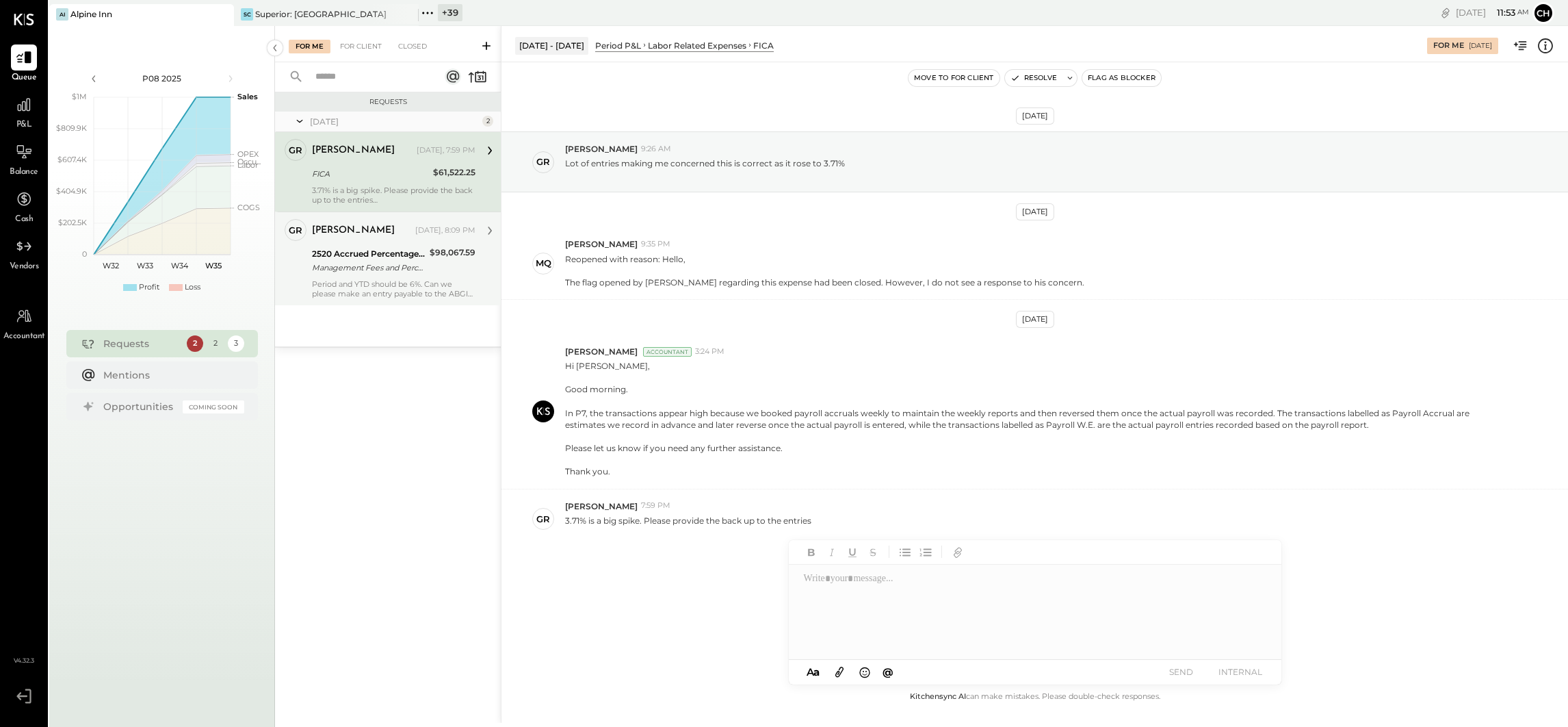
click at [364, 273] on div "Management Fees and Percentage Rent_P7 -2025" at bounding box center [368, 268] width 114 height 14
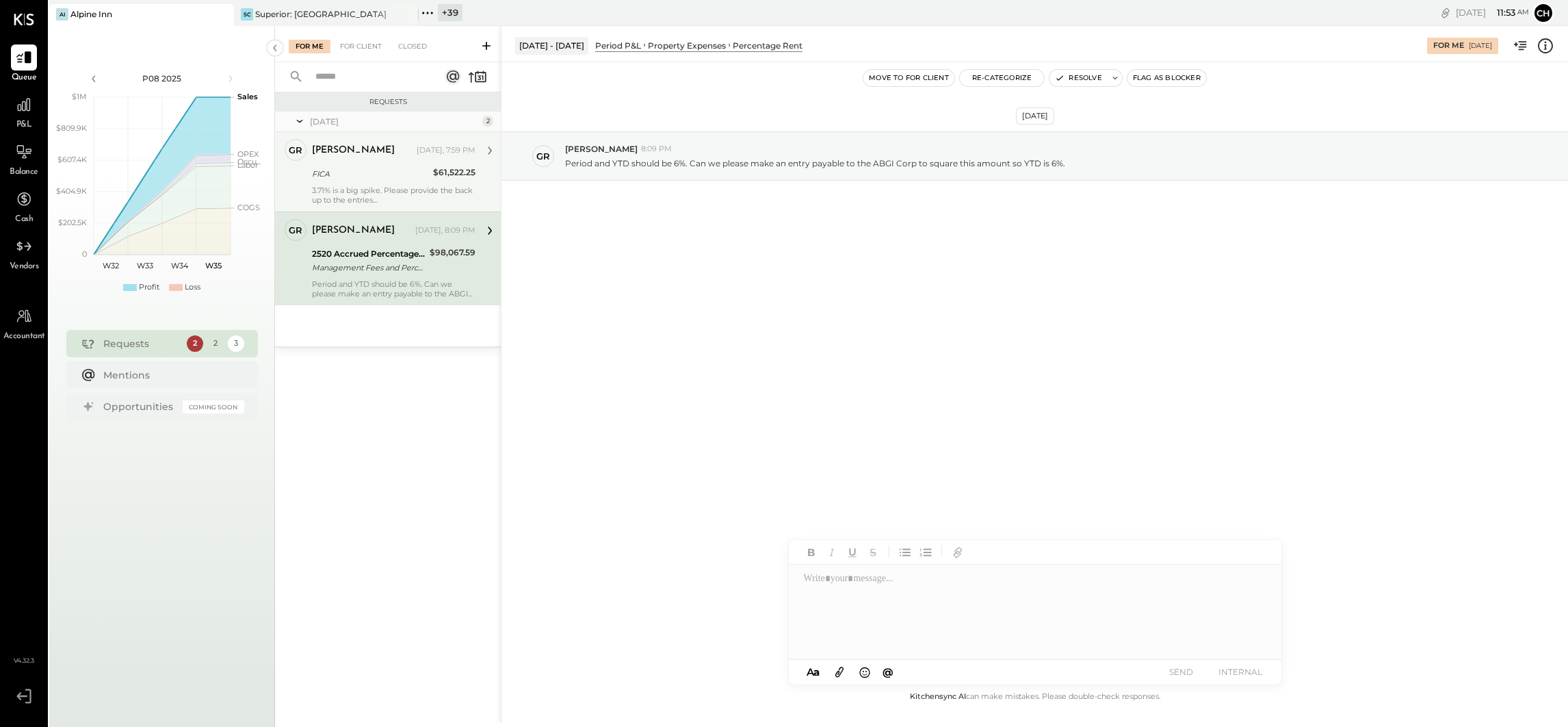
click at [354, 175] on div "FICA" at bounding box center [370, 174] width 117 height 14
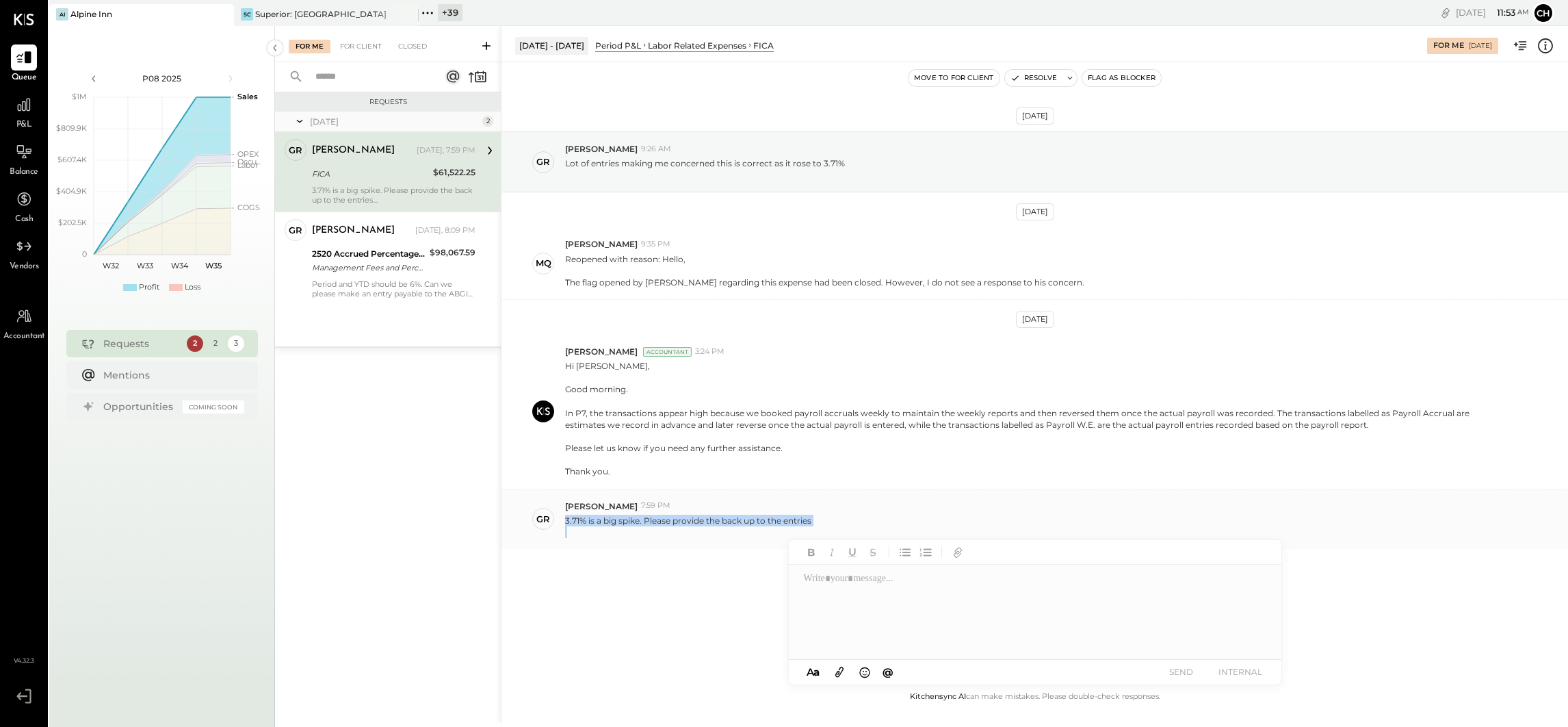
drag, startPoint x: 560, startPoint y: 518, endPoint x: 802, endPoint y: 533, distance: 242.5
click at [802, 533] on div "gr [PERSON_NAME] 7:59 PM 3.71% is a big spike. Please provide the back up to th…" at bounding box center [1034, 519] width 1066 height 59
copy p "3.71% is a big spike. Please provide the back up to the entries"
click at [622, 538] on div "gr [PERSON_NAME] 7:59 PM 3.71% is a big spike. Please provide the back up to th…" at bounding box center [1034, 519] width 1066 height 59
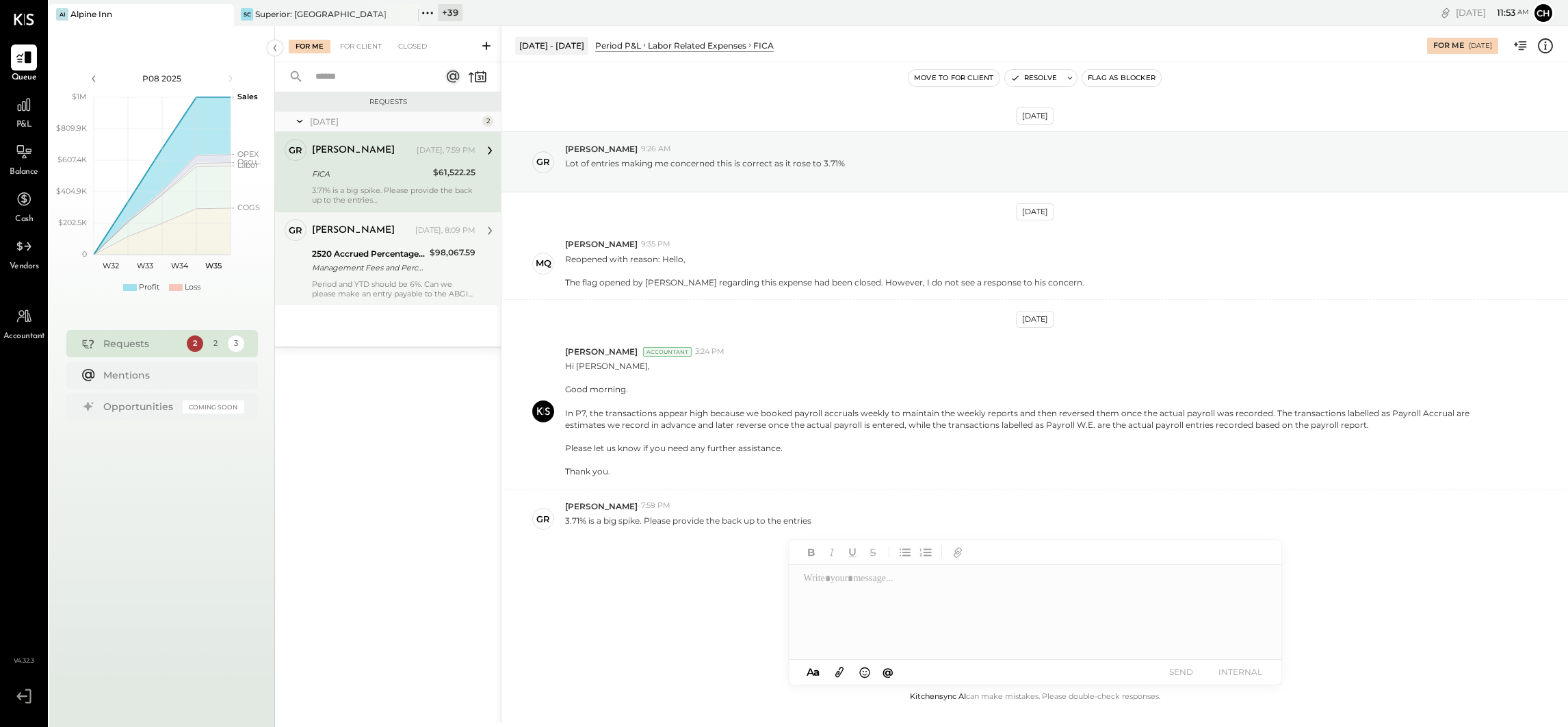
click at [331, 286] on div "Period and YTD should be 6%. Can we please make an entry payable to the ABGI Co…" at bounding box center [393, 288] width 164 height 19
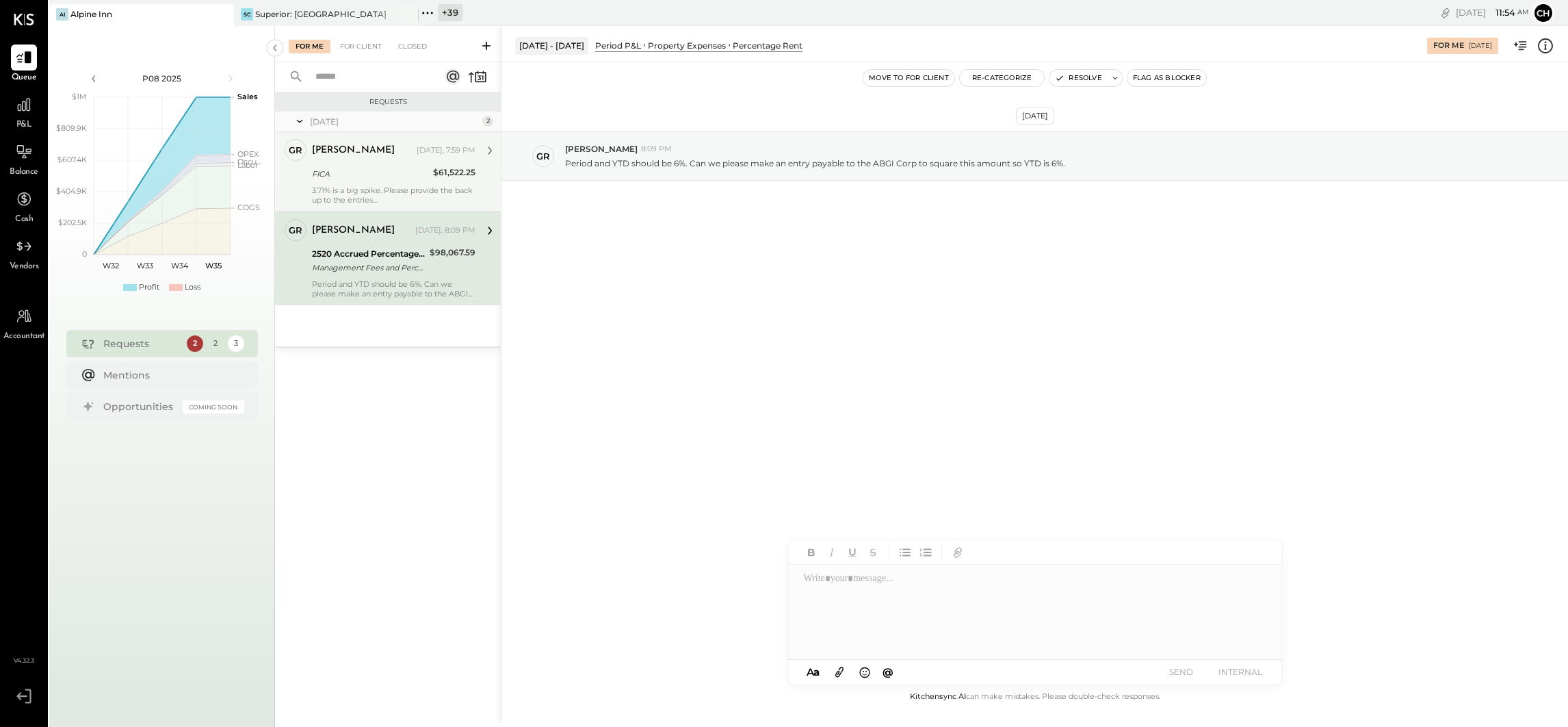
click at [363, 168] on div "FICA" at bounding box center [370, 174] width 117 height 14
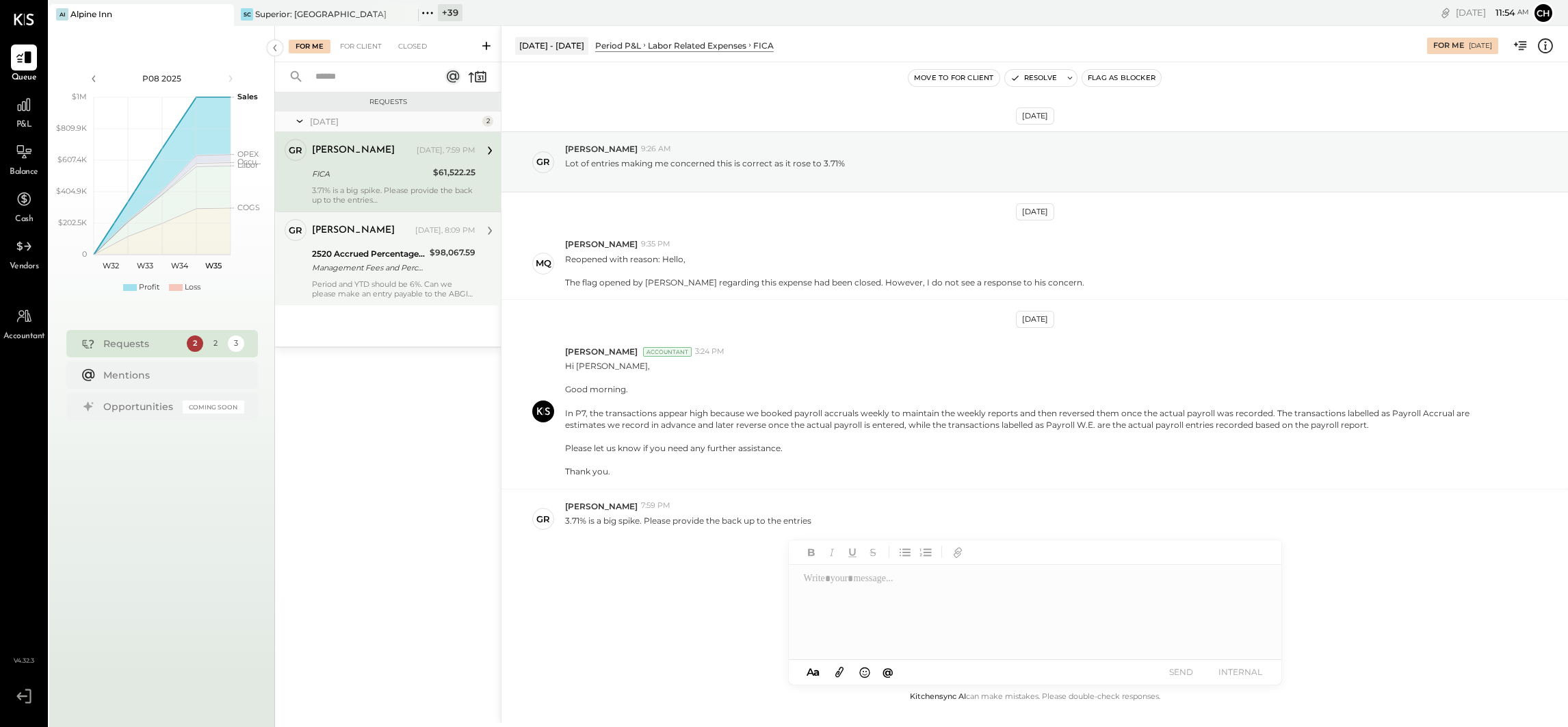
click at [351, 231] on div "[PERSON_NAME]" at bounding box center [361, 231] width 100 height 14
